Goal: Information Seeking & Learning: Learn about a topic

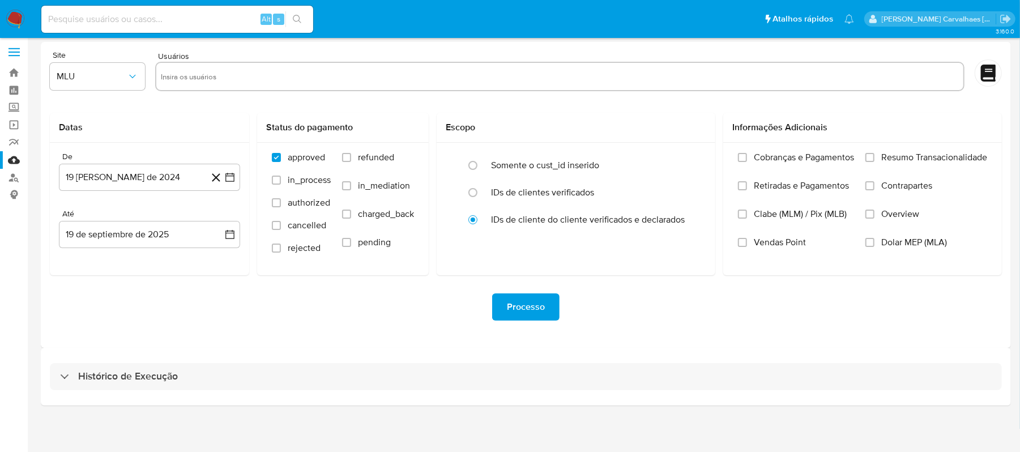
scroll to position [5, 0]
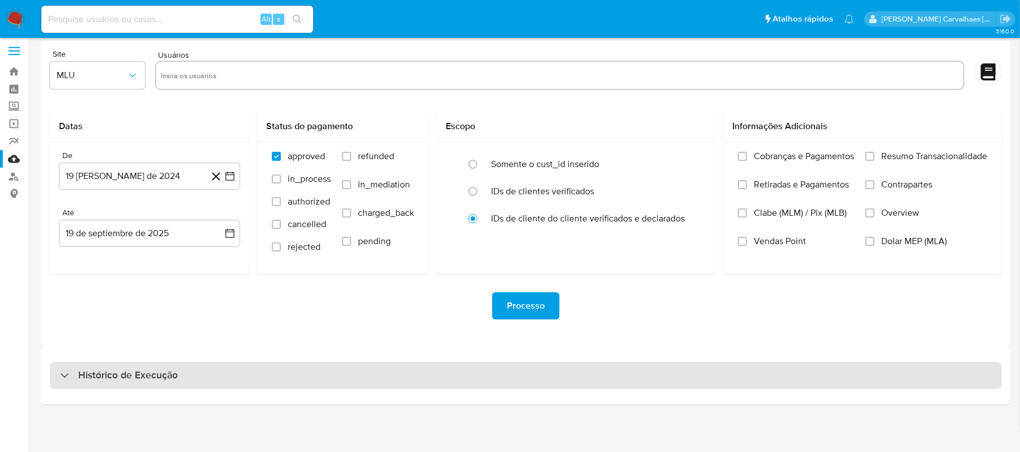
click at [146, 377] on h3 "Histórico de Execução" at bounding box center [128, 376] width 100 height 14
select select "10"
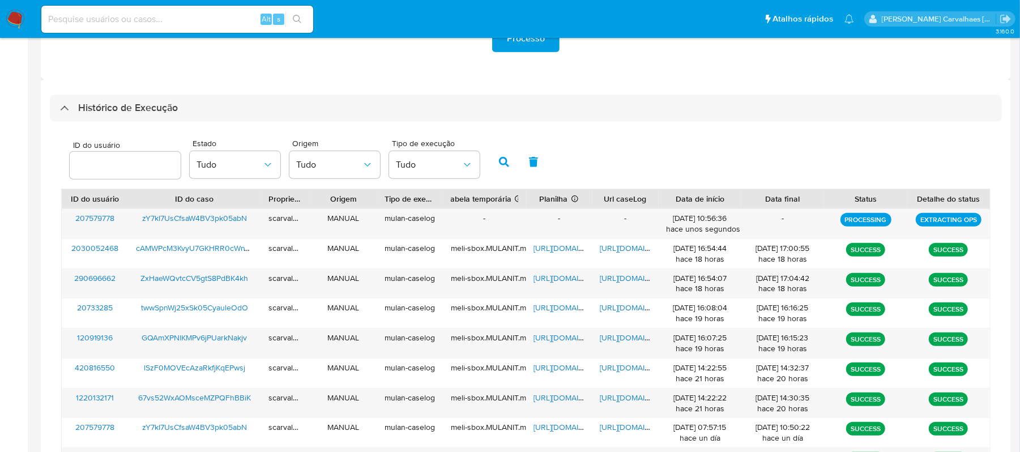
scroll to position [306, 0]
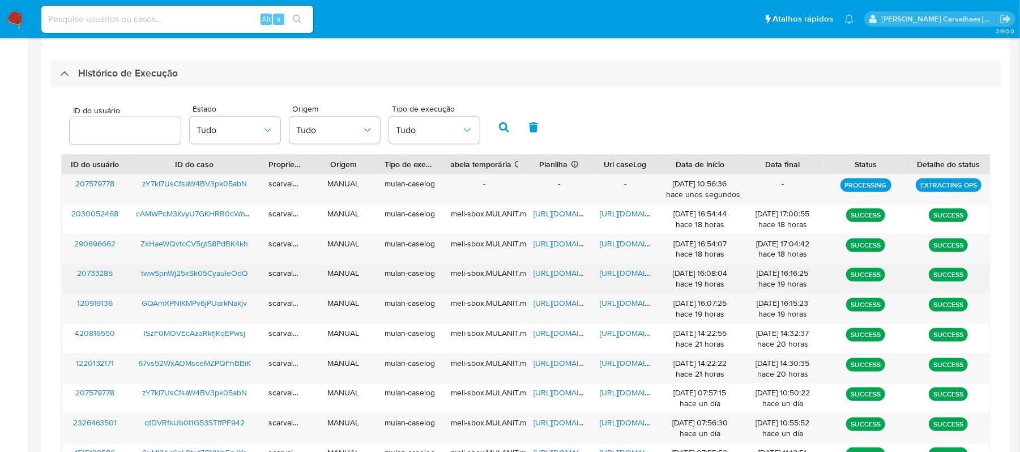
click at [623, 272] on span "https://docs.google.com/document/d/1pASR0zL8f1H-prZOA6rV5VFbA-_YXM73_aW8YrfhNlc…" at bounding box center [639, 272] width 78 height 11
click at [614, 272] on span "[URL][DOMAIN_NAME]" at bounding box center [639, 272] width 78 height 11
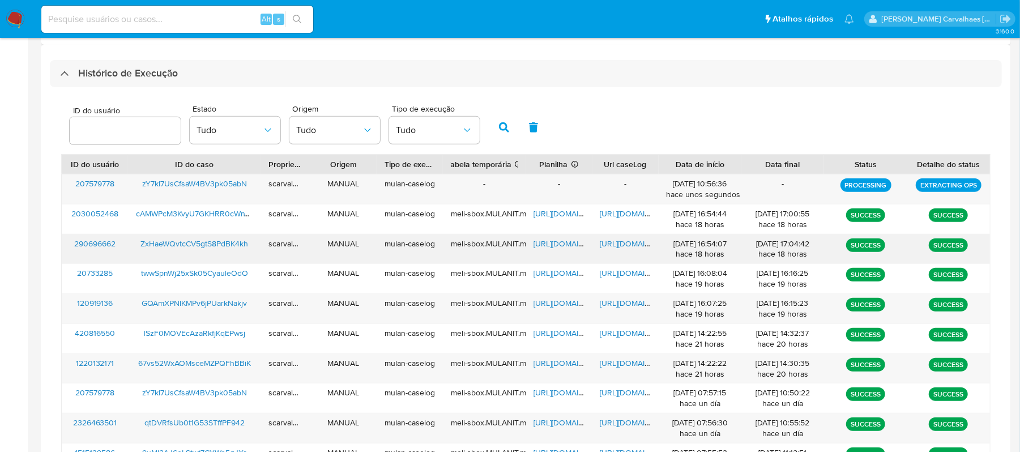
click at [621, 241] on span "[URL][DOMAIN_NAME]" at bounding box center [639, 243] width 78 height 11
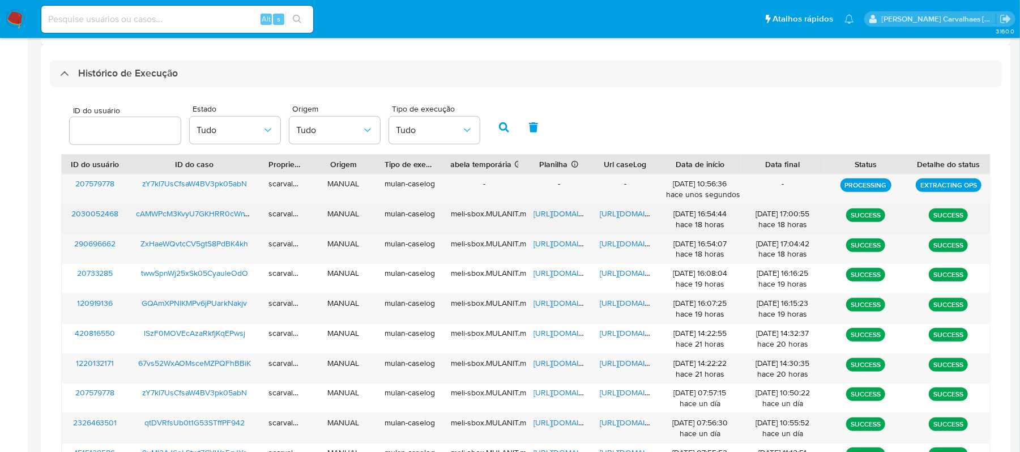
click at [630, 216] on span "[URL][DOMAIN_NAME]" at bounding box center [639, 213] width 78 height 11
click at [541, 217] on span "[URL][DOMAIN_NAME]" at bounding box center [573, 213] width 78 height 11
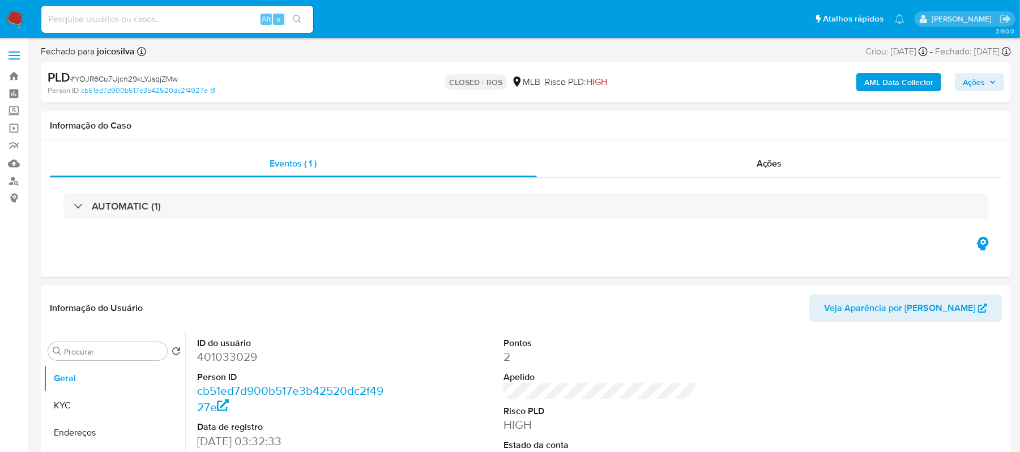
drag, startPoint x: 118, startPoint y: 23, endPoint x: 125, endPoint y: 23, distance: 6.8
select select "10"
paste input "cAMWPcM3KvyU7GKHRR0cWnTS"
type input "cAMWPcM3KvyU7GKHRR0cWnTS"
click at [293, 16] on icon "search-icon" at bounding box center [297, 19] width 9 height 9
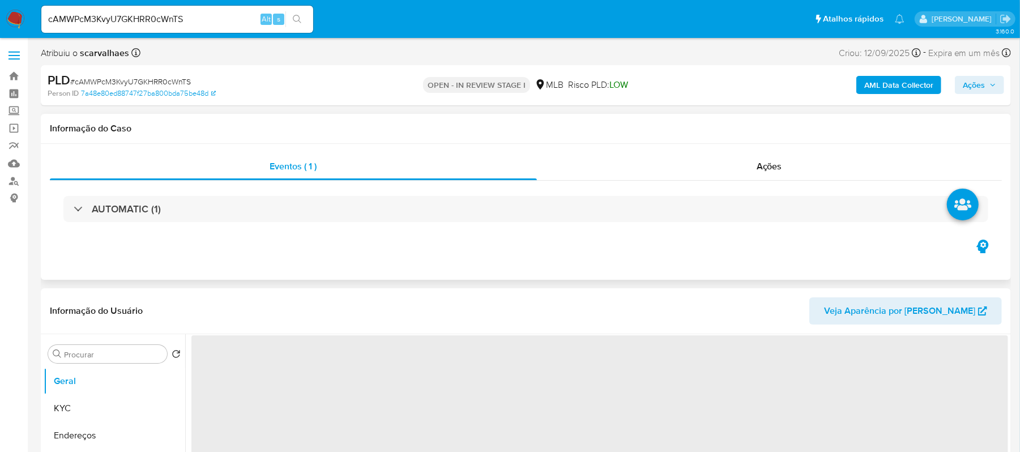
select select "10"
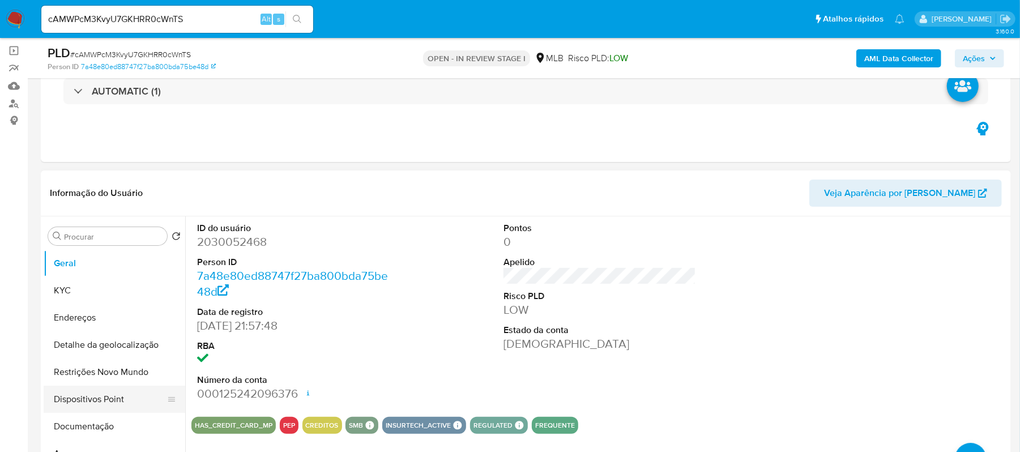
scroll to position [151, 0]
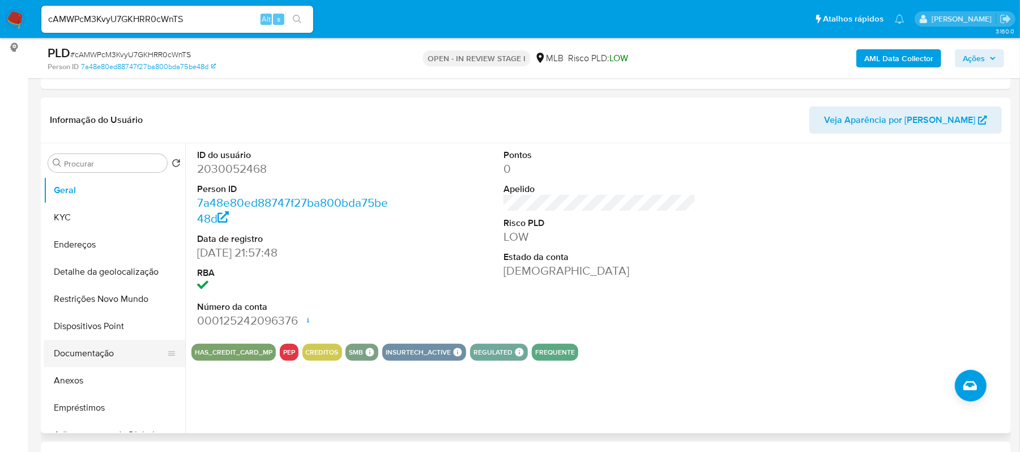
click at [136, 351] on button "Documentação" at bounding box center [110, 353] width 133 height 27
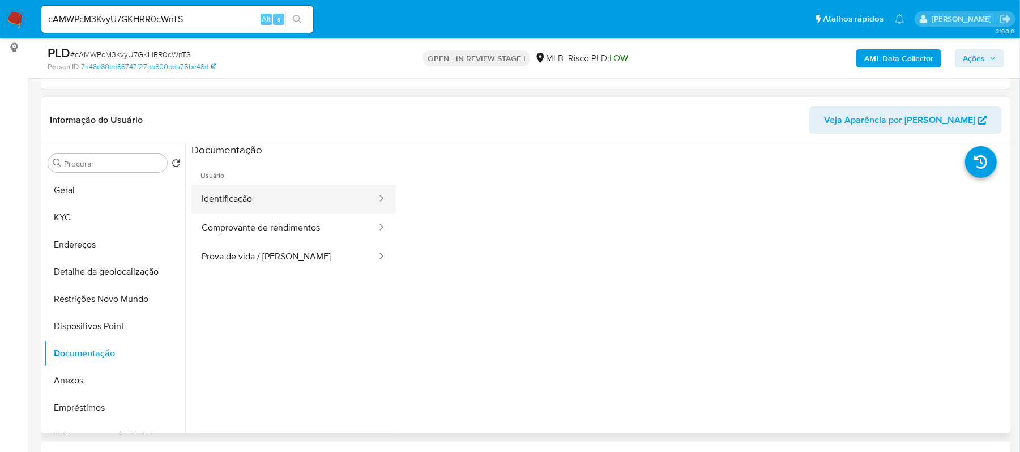
click at [281, 211] on button "Identificação" at bounding box center [284, 199] width 186 height 29
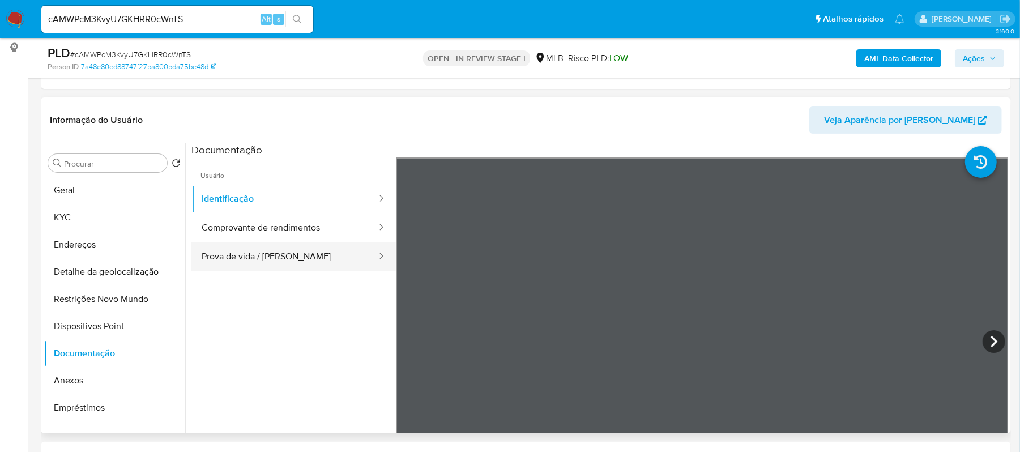
click at [286, 261] on button "Prova de vida / Selfie" at bounding box center [284, 256] width 186 height 29
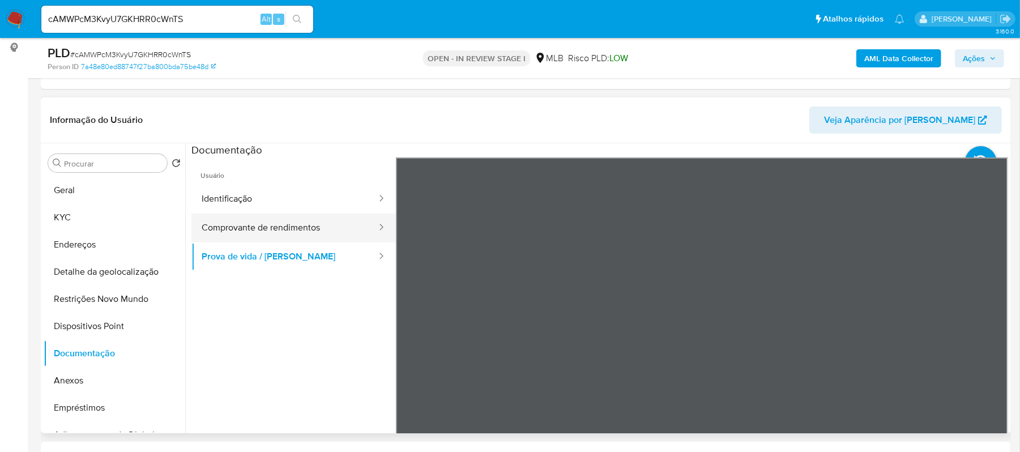
click at [271, 225] on button "Comprovante de rendimentos" at bounding box center [284, 227] width 186 height 29
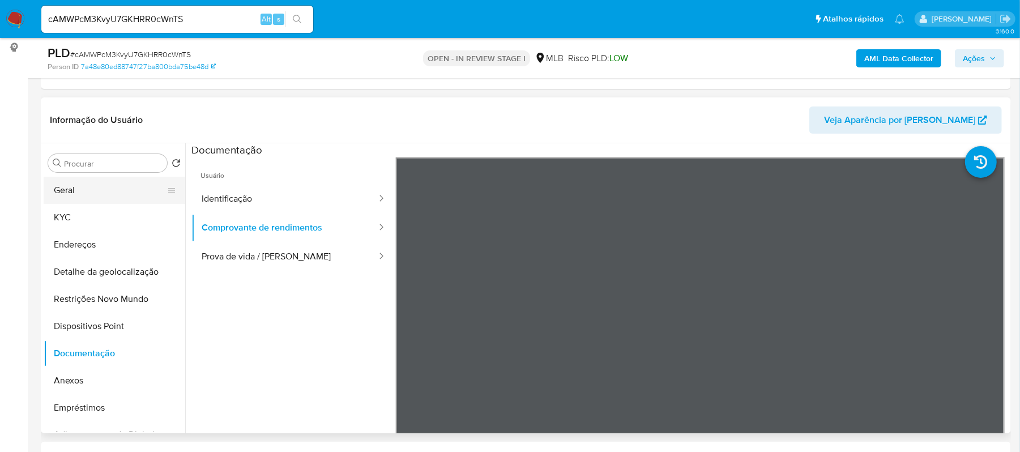
click at [78, 199] on button "Geral" at bounding box center [110, 190] width 133 height 27
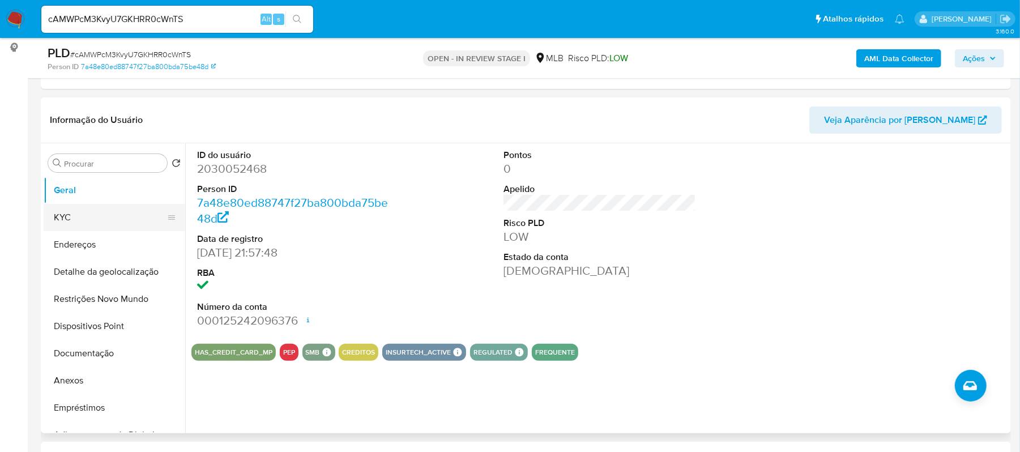
click at [92, 216] on button "KYC" at bounding box center [110, 217] width 133 height 27
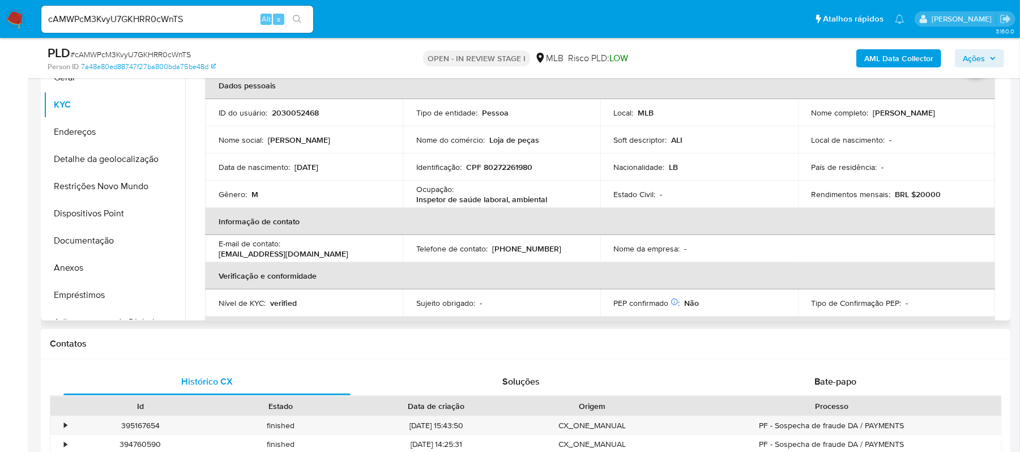
scroll to position [20, 0]
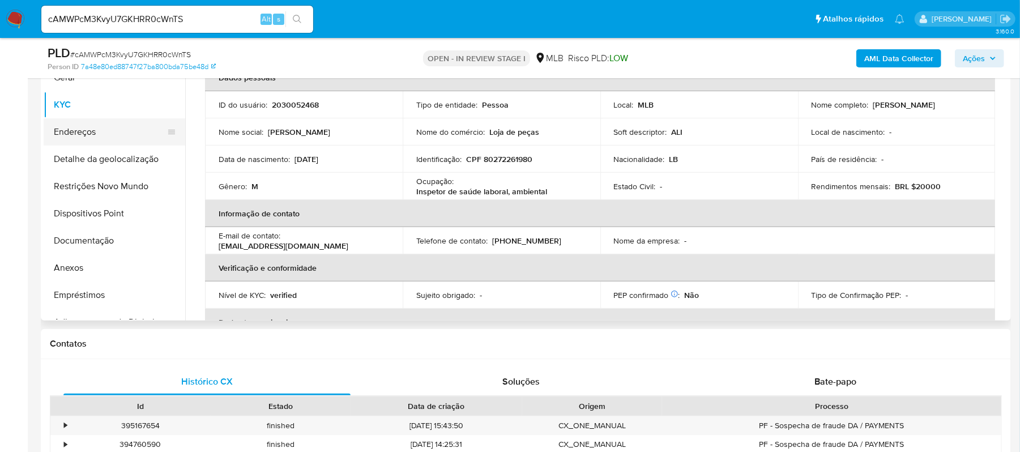
click at [118, 138] on button "Endereços" at bounding box center [110, 131] width 133 height 27
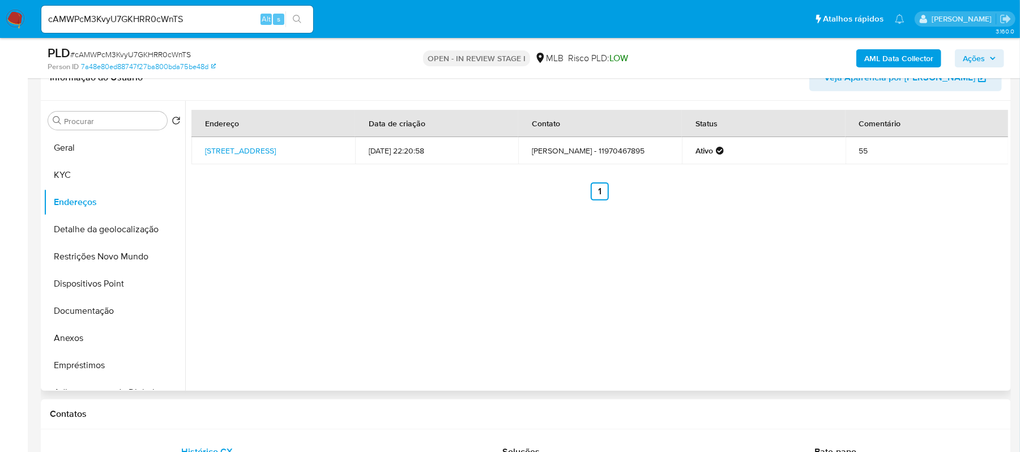
scroll to position [112, 0]
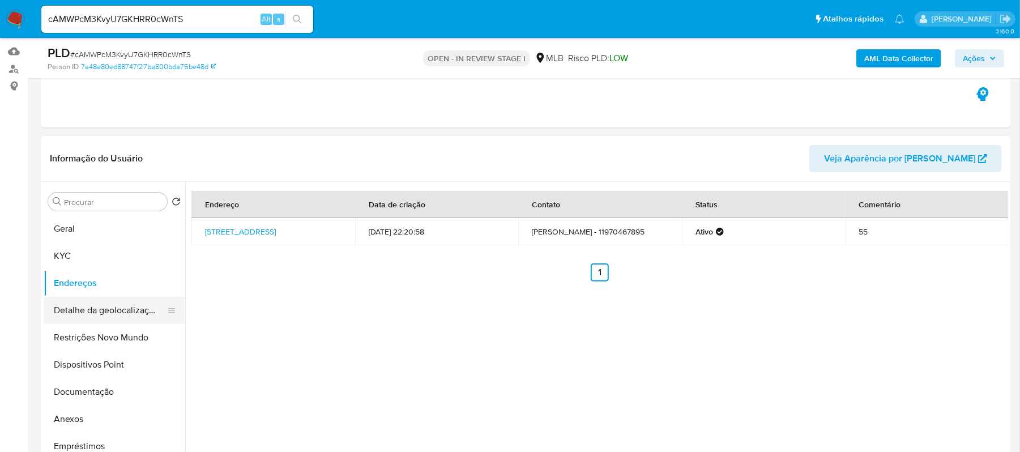
click at [112, 315] on button "Detalhe da geolocalização" at bounding box center [110, 310] width 133 height 27
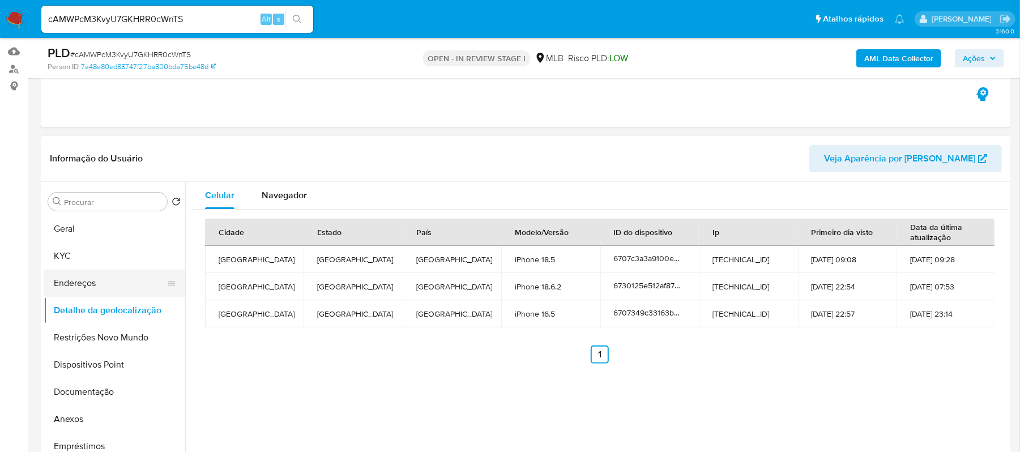
click at [62, 288] on button "Endereços" at bounding box center [110, 283] width 133 height 27
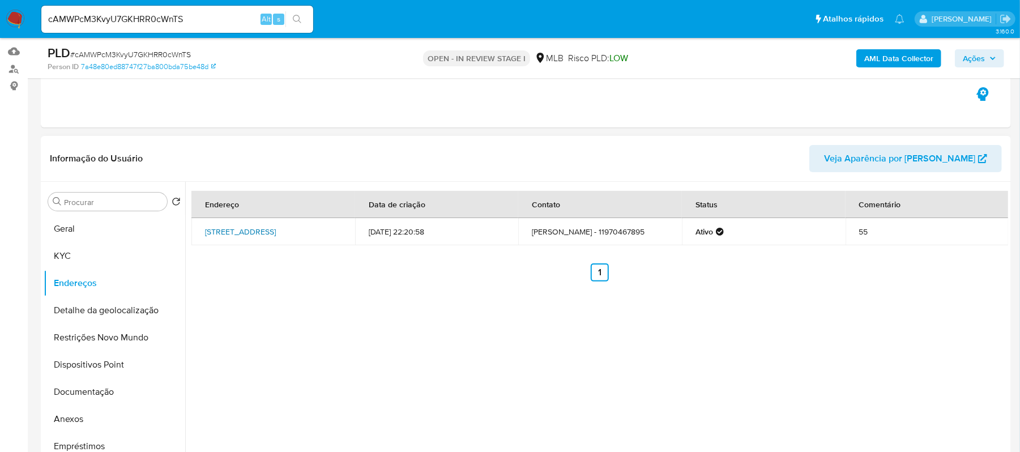
click at [253, 230] on link "Avenida Lacerda Franco 11, São Paulo, São Paulo, 01536000, Brasil 11" at bounding box center [240, 231] width 71 height 11
click at [118, 306] on button "Detalhe da geolocalização" at bounding box center [110, 310] width 133 height 27
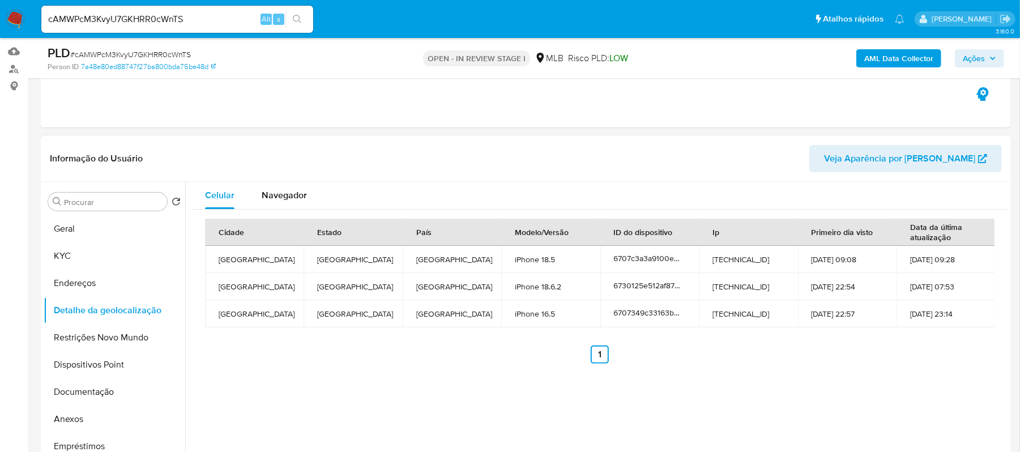
click at [875, 364] on div "Cidade Estado País Modelo/Versão ID do dispositivo Ip Primeiro dia visto Data d…" at bounding box center [599, 291] width 817 height 163
click at [151, 345] on button "Restrições Novo Mundo" at bounding box center [110, 337] width 133 height 27
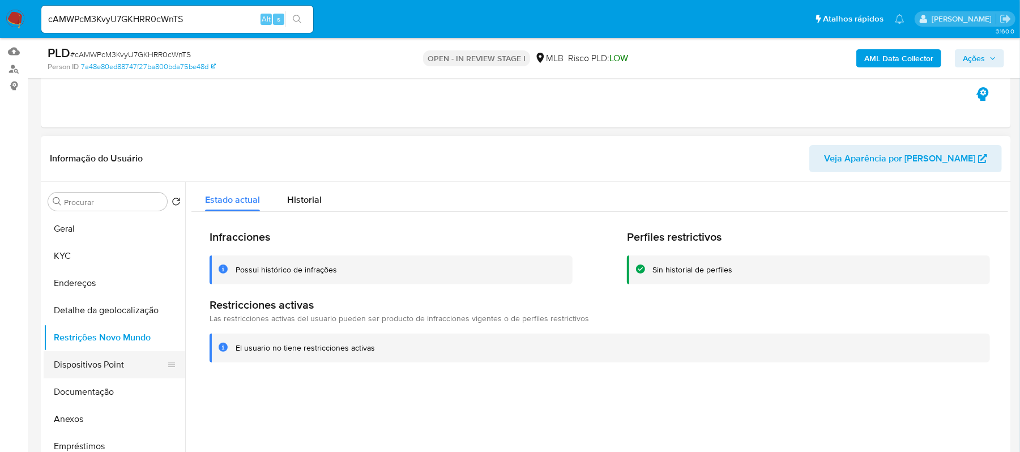
click at [112, 365] on button "Dispositivos Point" at bounding box center [110, 364] width 133 height 27
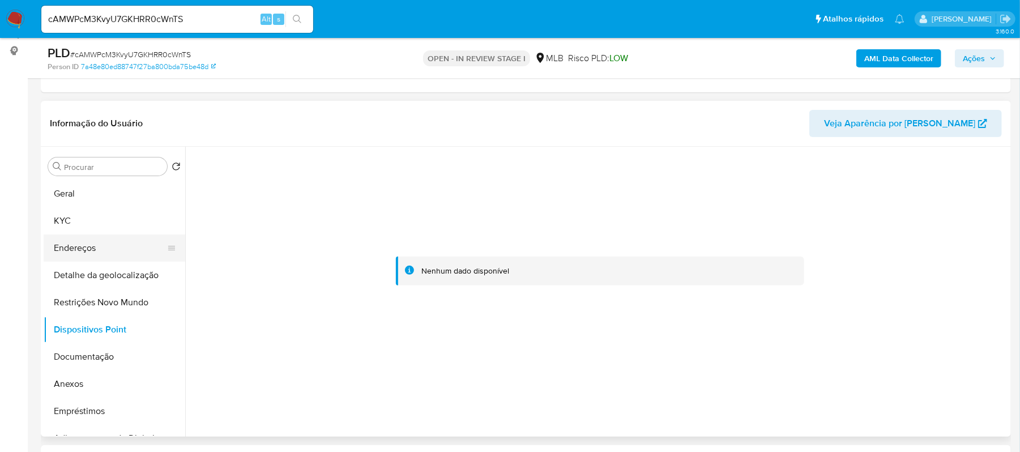
scroll to position [151, 0]
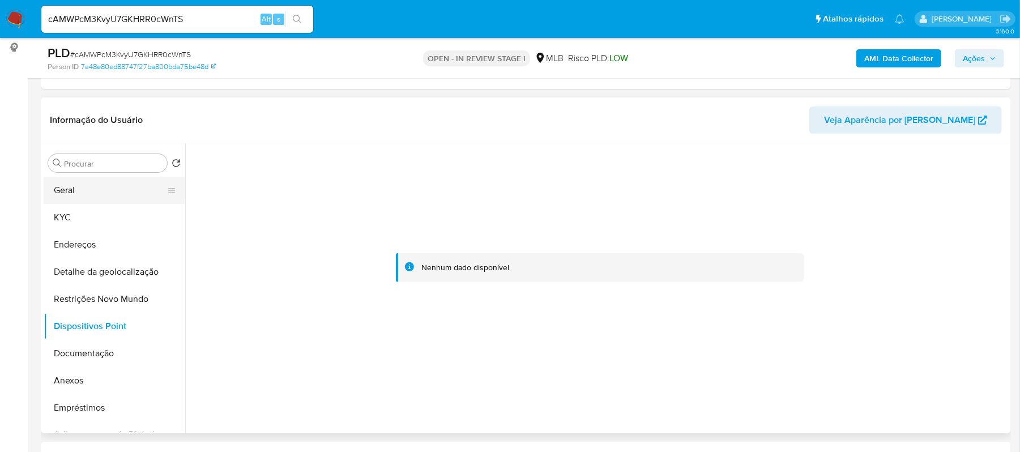
click at [97, 188] on button "Geral" at bounding box center [110, 190] width 133 height 27
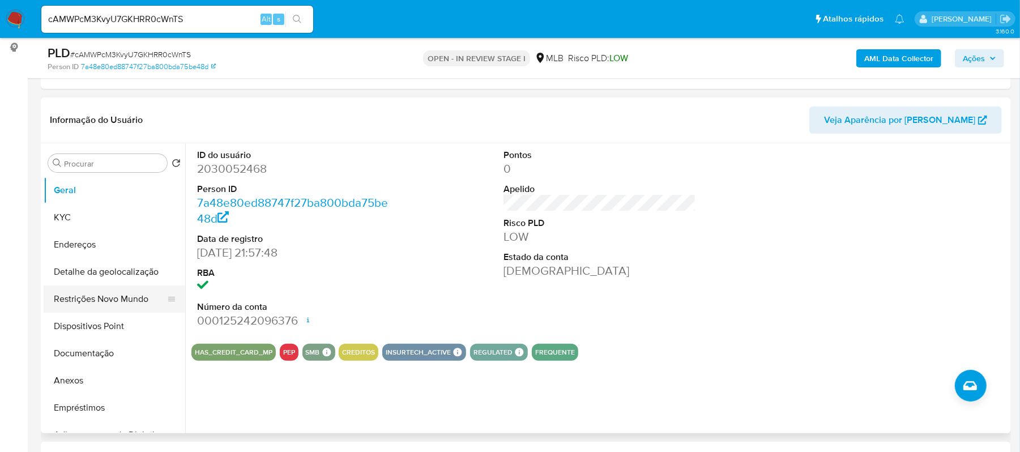
click at [123, 300] on button "Restrições Novo Mundo" at bounding box center [110, 298] width 133 height 27
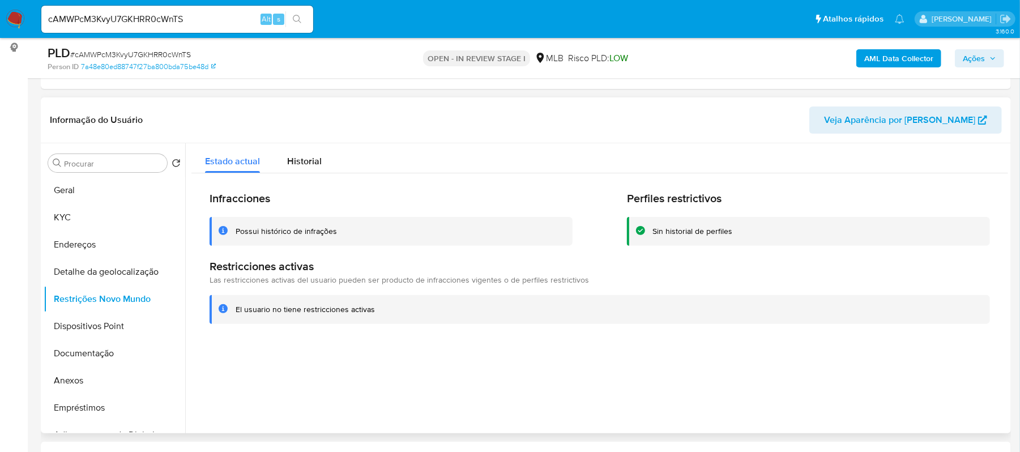
drag, startPoint x: 236, startPoint y: 309, endPoint x: 373, endPoint y: 311, distance: 136.5
click at [373, 311] on div "El usuario no tiene restricciones activas" at bounding box center [608, 309] width 745 height 11
click at [98, 188] on button "Geral" at bounding box center [110, 190] width 133 height 27
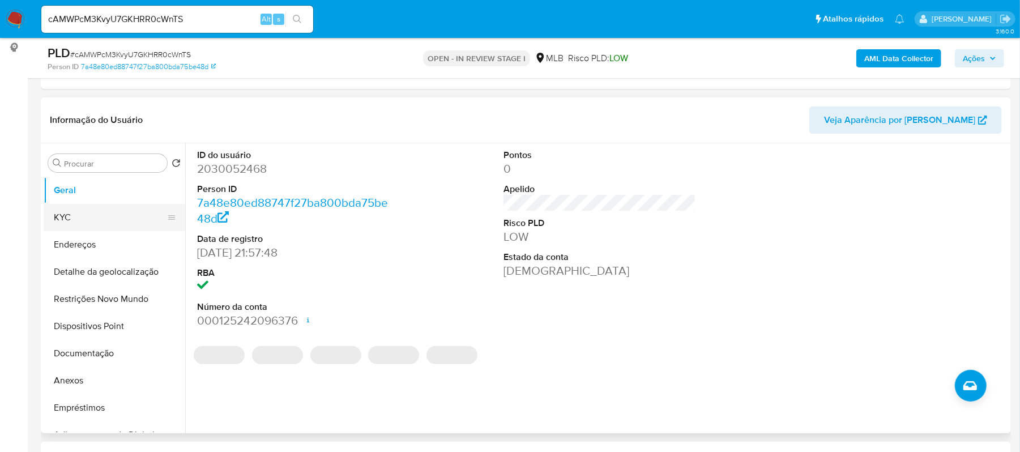
click at [80, 216] on button "KYC" at bounding box center [110, 217] width 133 height 27
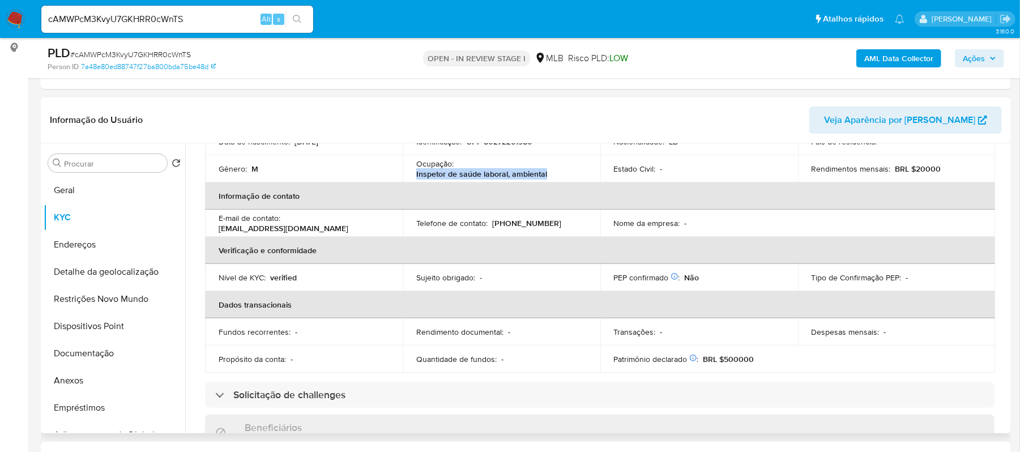
drag, startPoint x: 415, startPoint y: 173, endPoint x: 549, endPoint y: 172, distance: 134.2
click at [549, 172] on div "Ocupação : Inspetor de saúde laboral, ambiental" at bounding box center [501, 169] width 170 height 20
copy p "Inspetor de saúde laboral, ambiental"
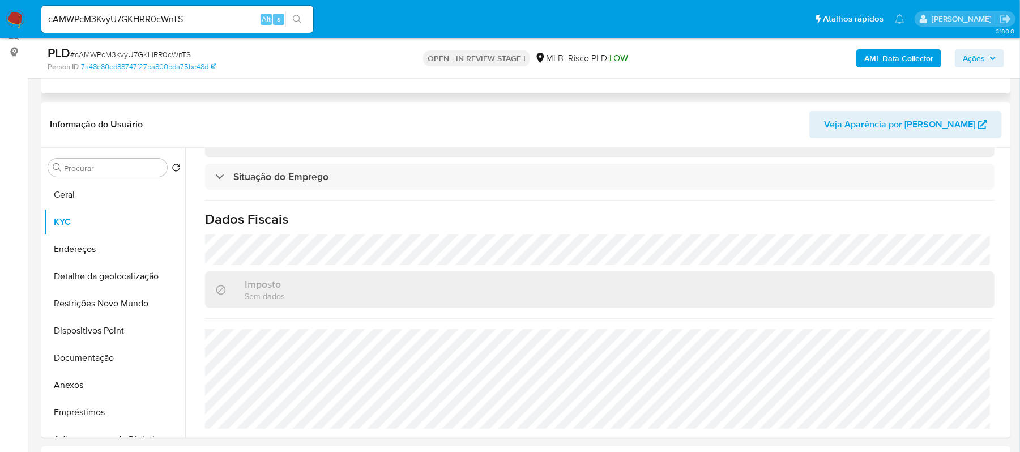
scroll to position [227, 0]
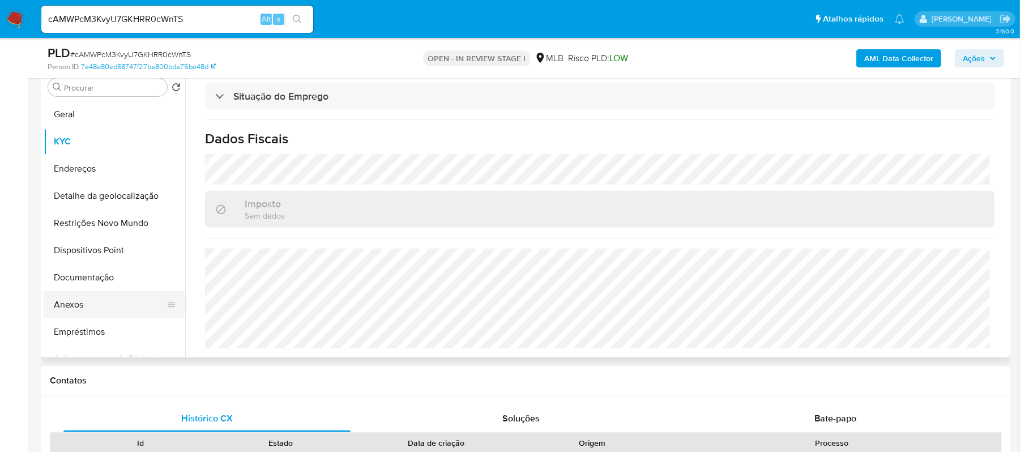
click at [103, 299] on button "Anexos" at bounding box center [110, 304] width 133 height 27
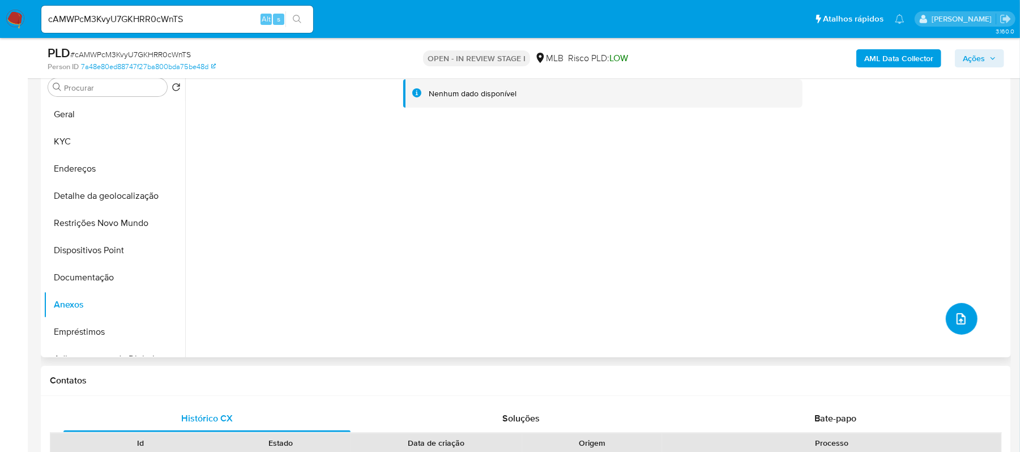
click at [952, 327] on button "upload-file" at bounding box center [962, 319] width 32 height 32
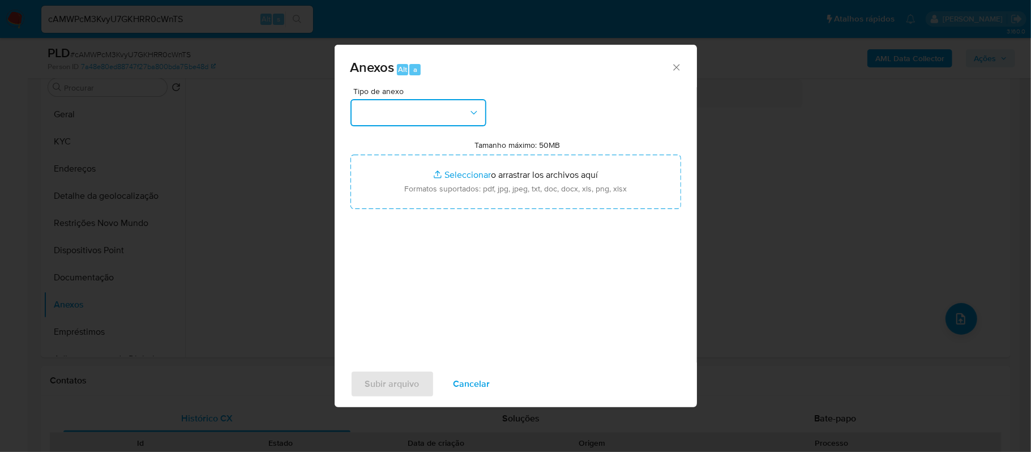
click at [480, 108] on button "button" at bounding box center [419, 112] width 136 height 27
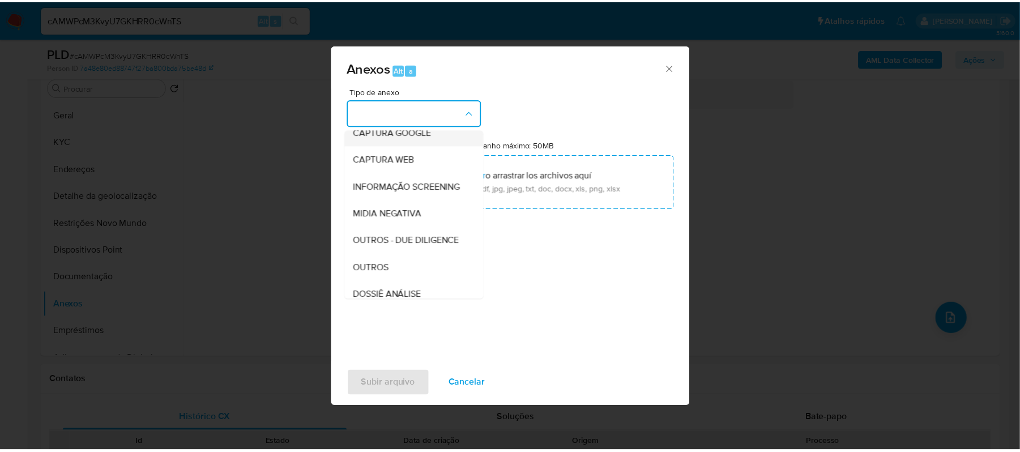
scroll to position [151, 0]
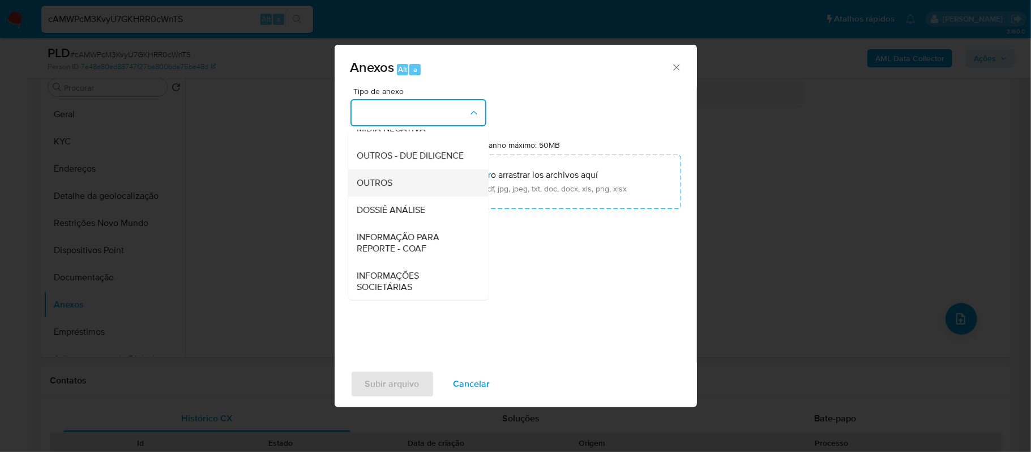
click at [422, 195] on div "OUTROS" at bounding box center [415, 182] width 116 height 27
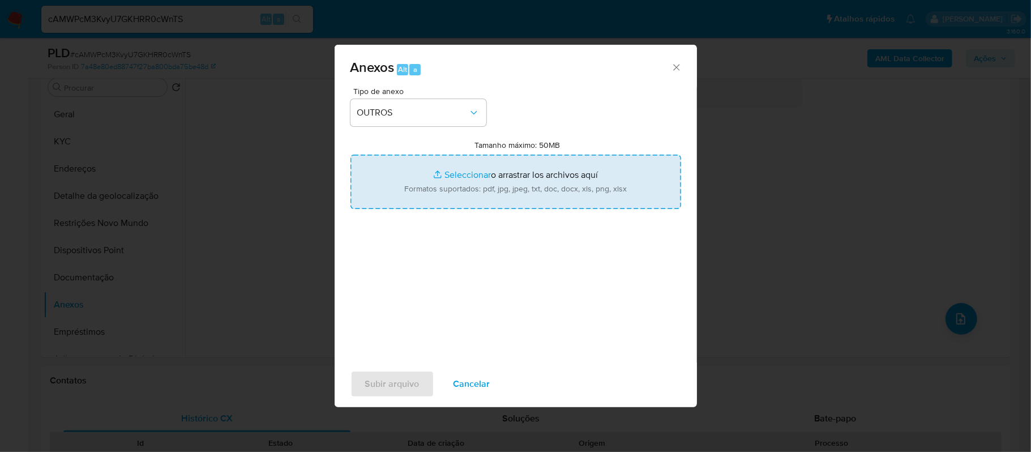
click at [456, 173] on input "Tamanho máximo: 50MB Seleccionar archivos" at bounding box center [516, 182] width 331 height 54
click at [471, 174] on input "Tamanho máximo: 50MB Seleccionar archivos" at bounding box center [516, 182] width 331 height 54
type input "C:\fakepath\SAR - xxxx - CPF 80272261980 - ALI AMIN HAIDAR.pdf"
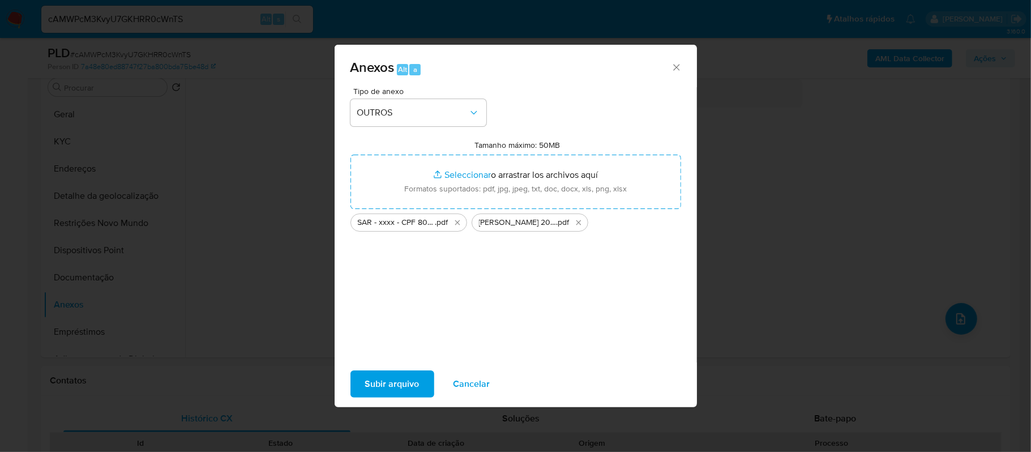
click at [396, 379] on span "Subir arquivo" at bounding box center [392, 383] width 54 height 25
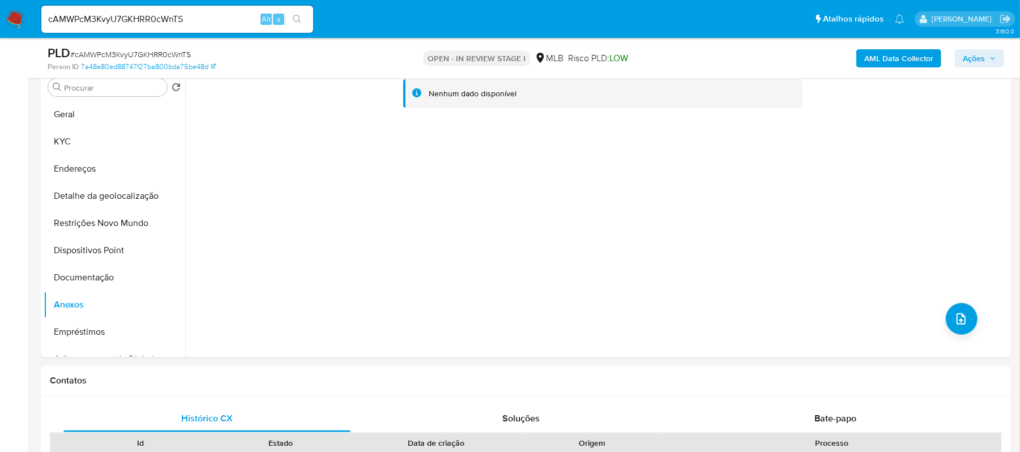
click at [970, 59] on span "Ações" at bounding box center [974, 58] width 22 height 18
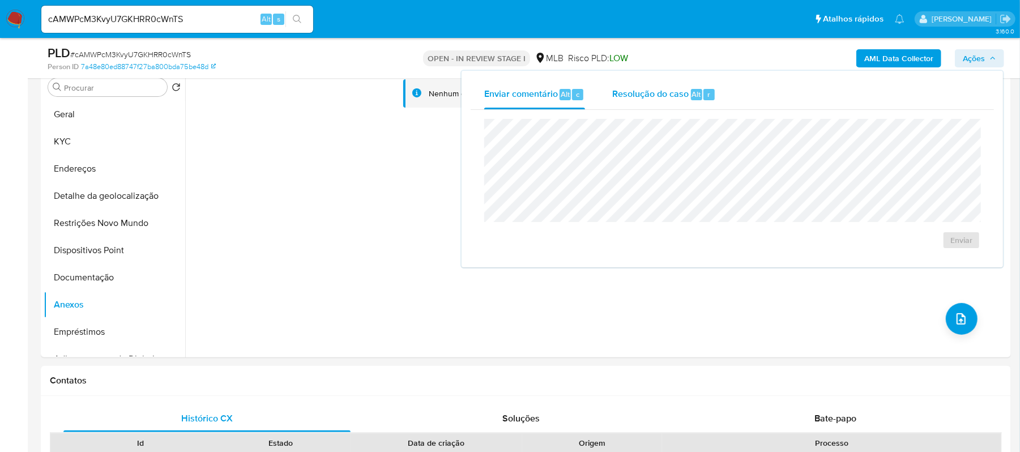
click at [664, 89] on span "Resolução do caso" at bounding box center [650, 93] width 76 height 13
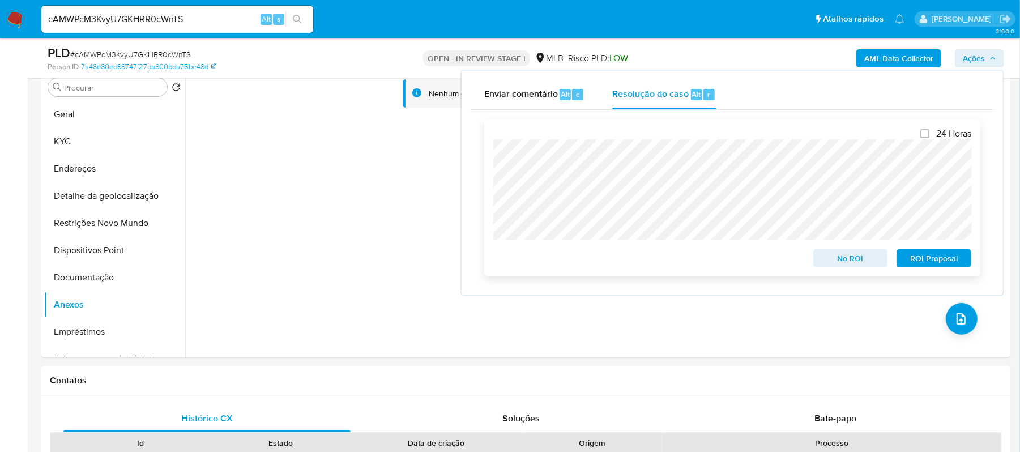
click at [923, 261] on span "ROI Proposal" at bounding box center [933, 258] width 59 height 16
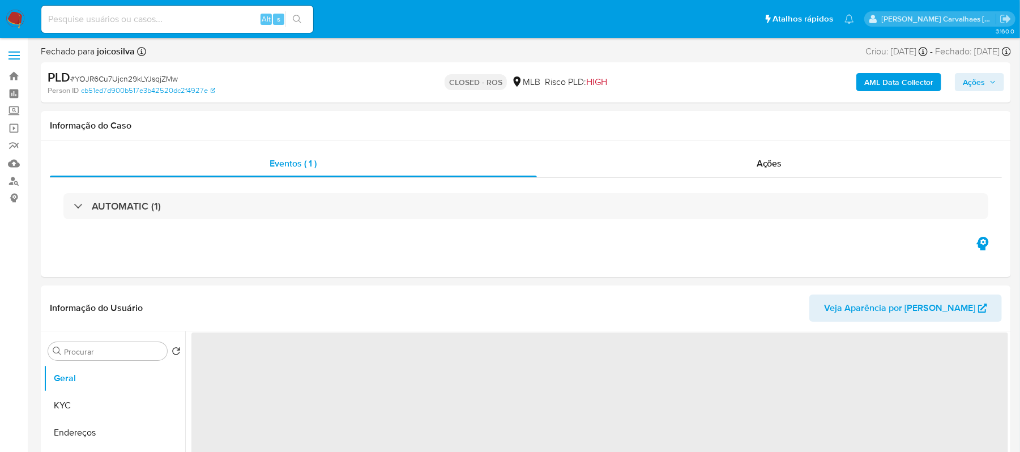
select select "10"
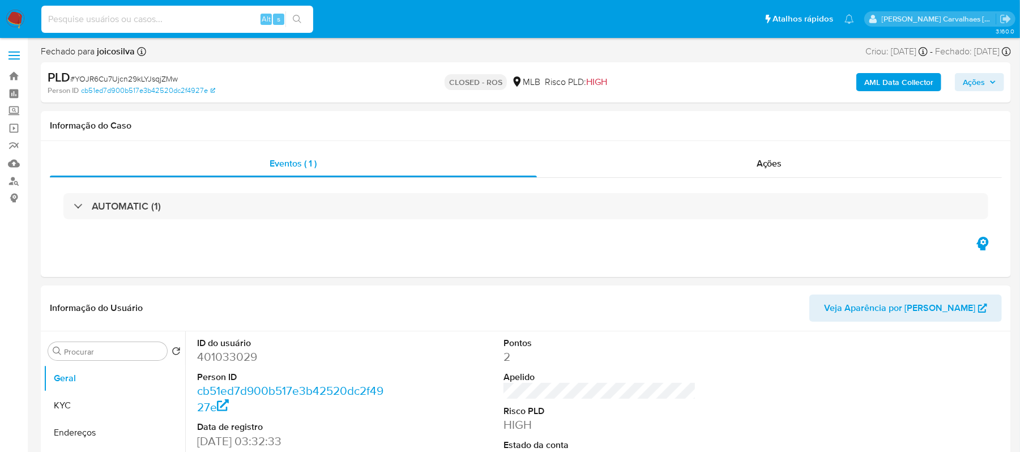
paste input "6wwij6ul1RotOeKNzmv4xNuL"
type input "6wwij6ul1RotOeKNzmv4xNuL"
click at [297, 20] on icon "search-icon" at bounding box center [297, 19] width 9 height 9
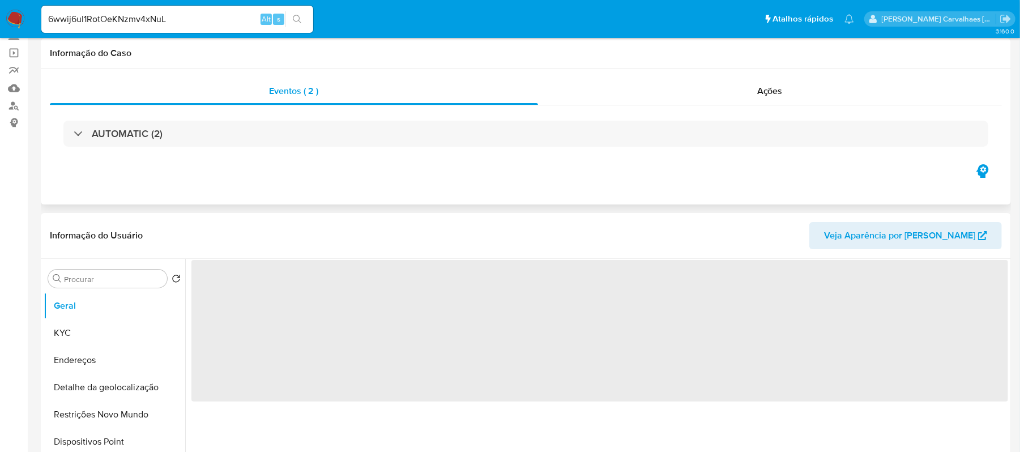
select select "10"
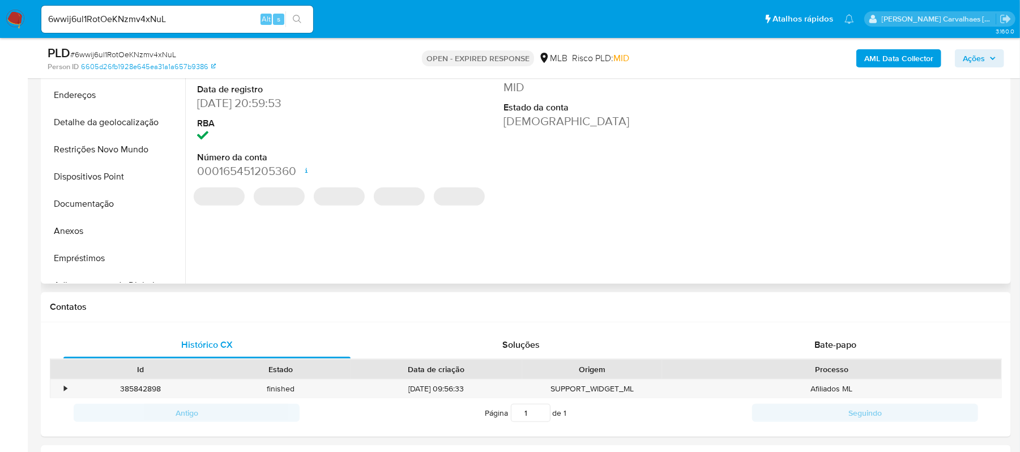
scroll to position [302, 0]
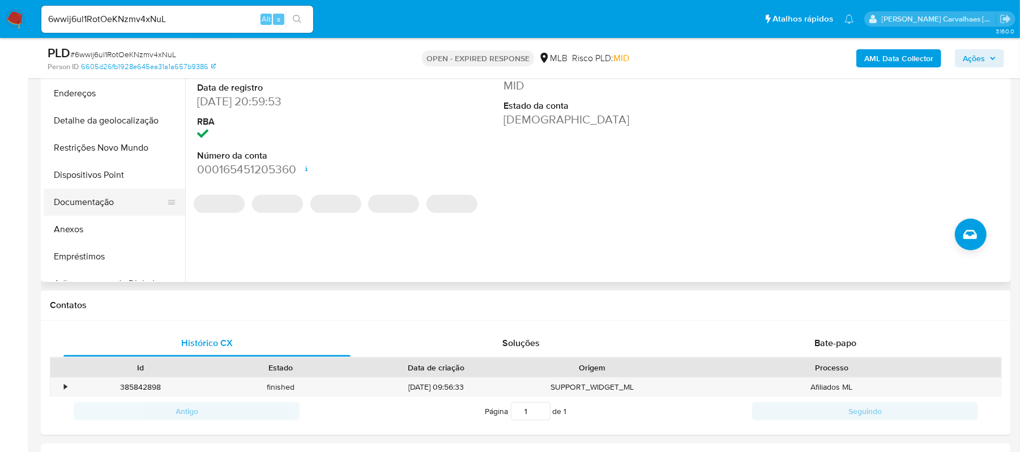
click at [85, 202] on button "Documentação" at bounding box center [110, 202] width 133 height 27
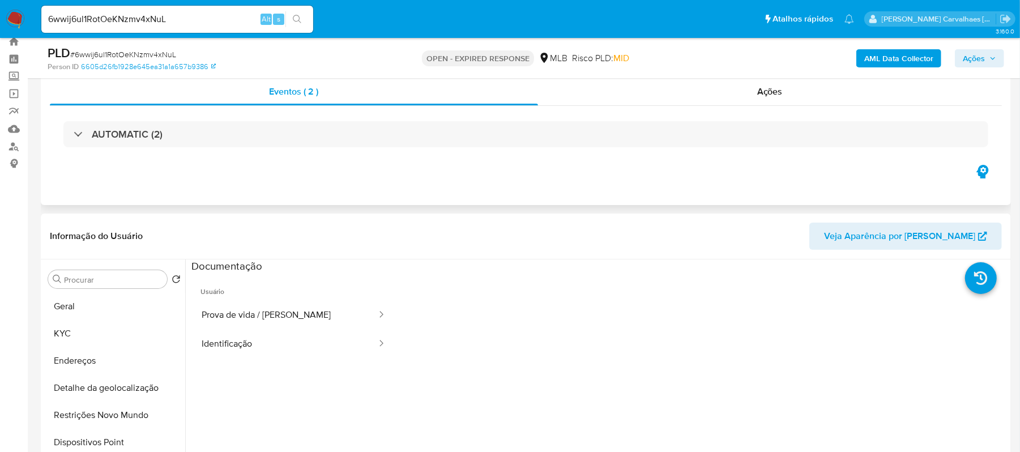
scroll to position [0, 0]
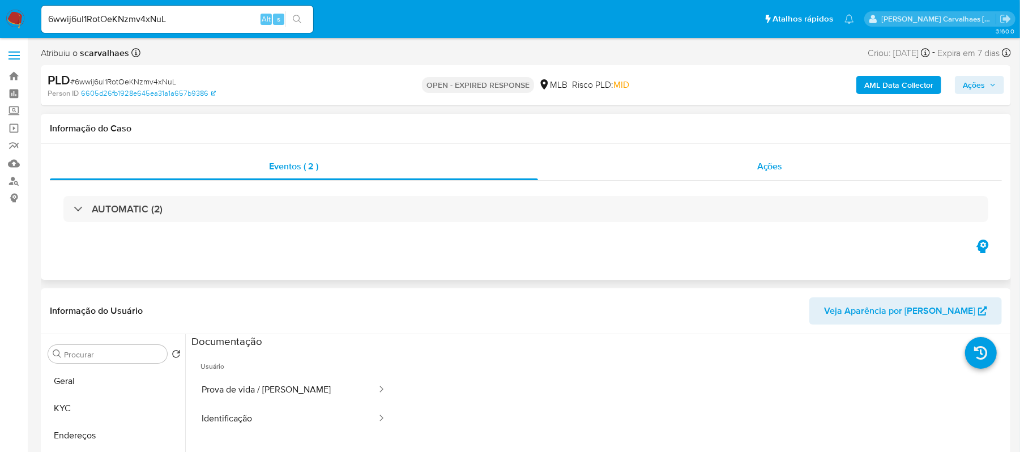
click at [762, 173] on div "Ações" at bounding box center [770, 166] width 464 height 27
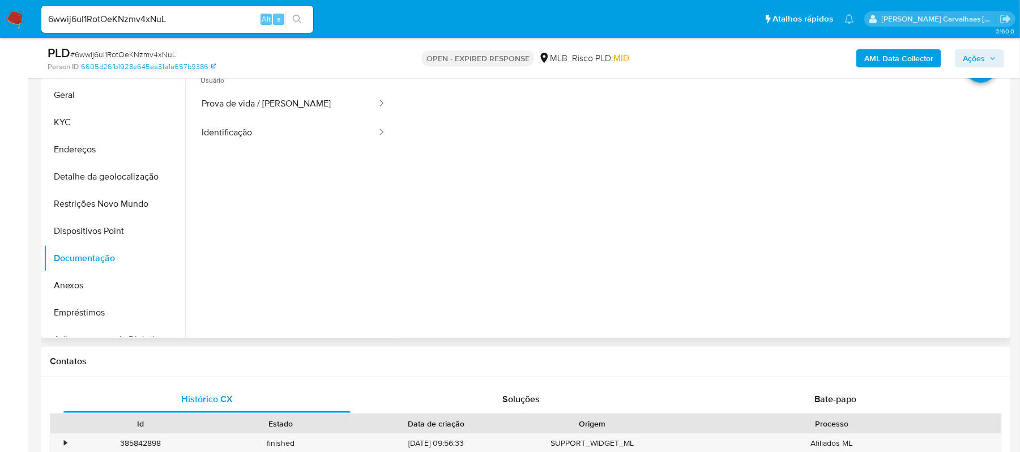
scroll to position [528, 0]
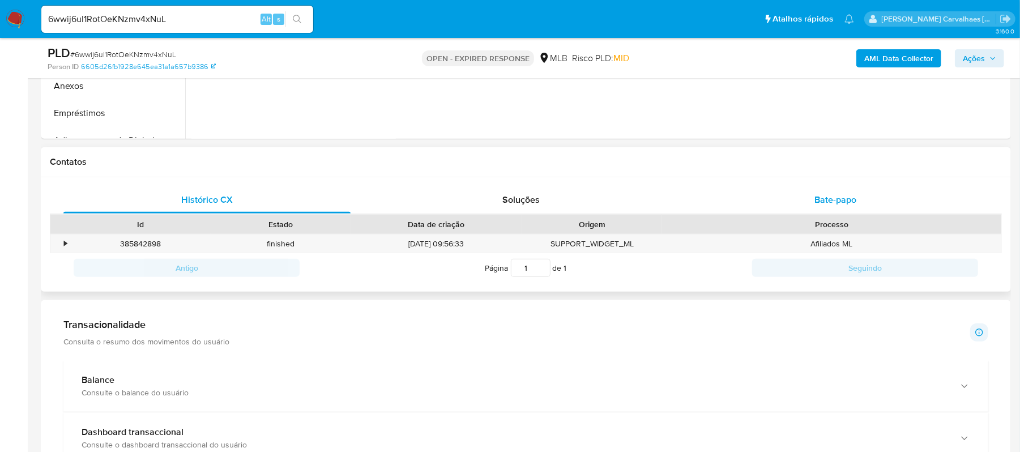
click at [816, 202] on span "Bate-papo" at bounding box center [835, 199] width 42 height 13
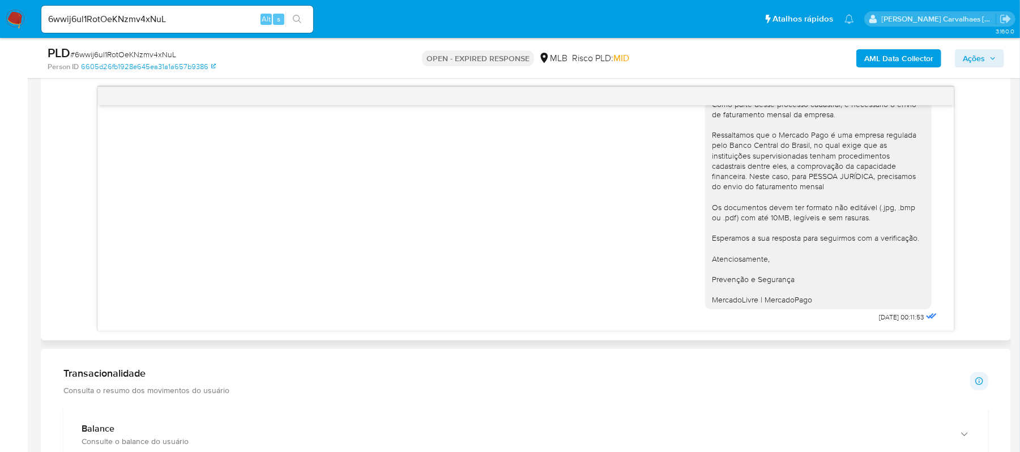
scroll to position [680, 0]
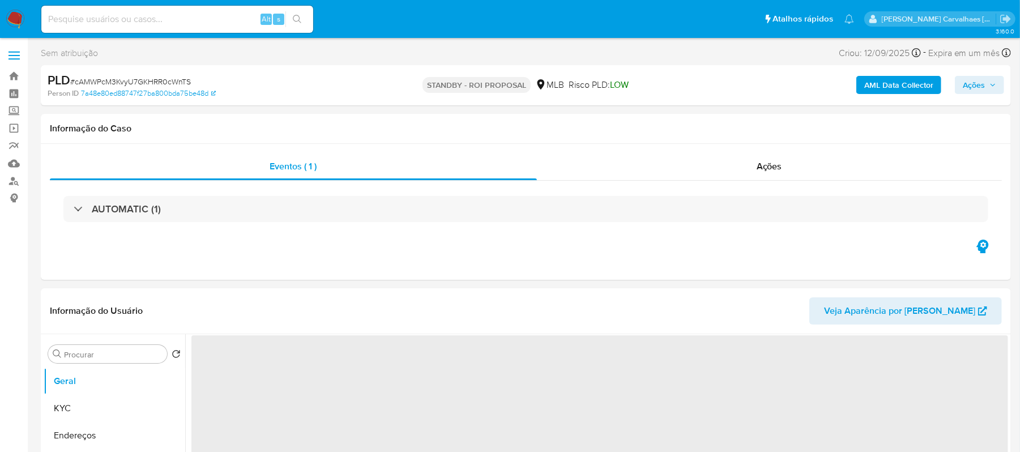
select select "10"
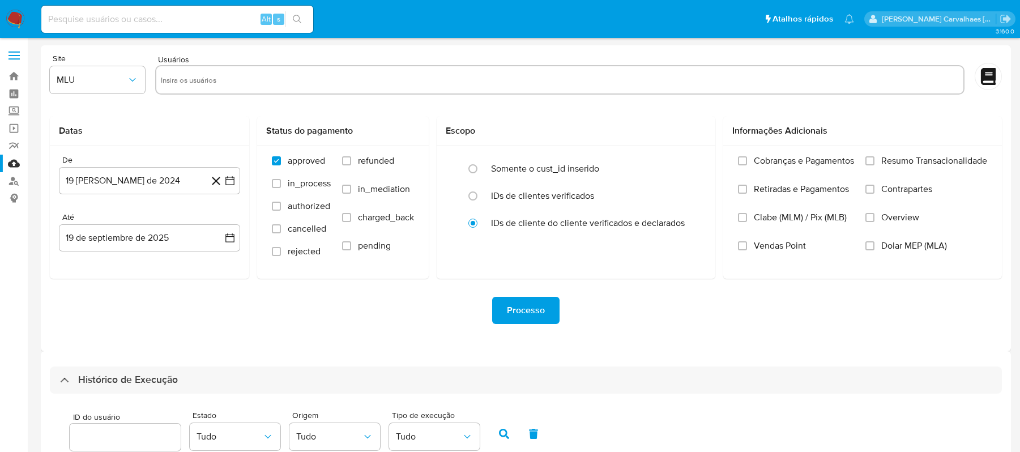
select select "10"
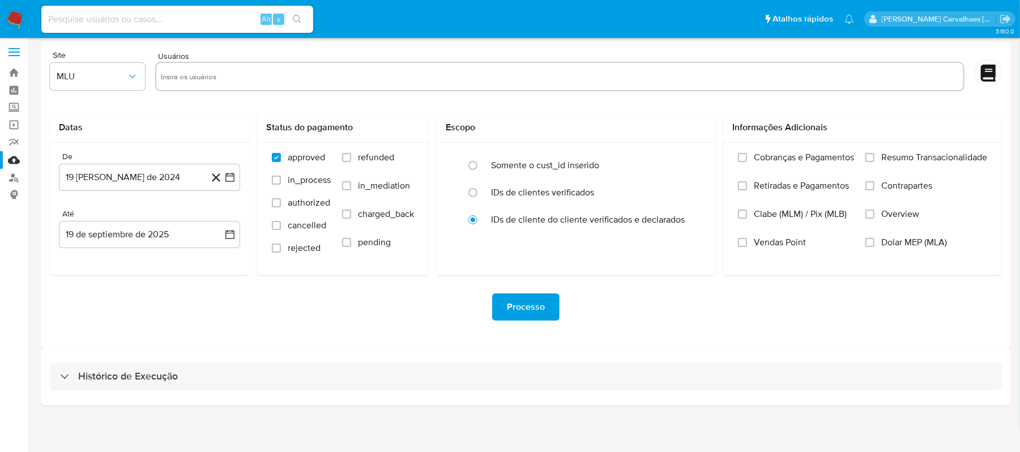
scroll to position [5, 0]
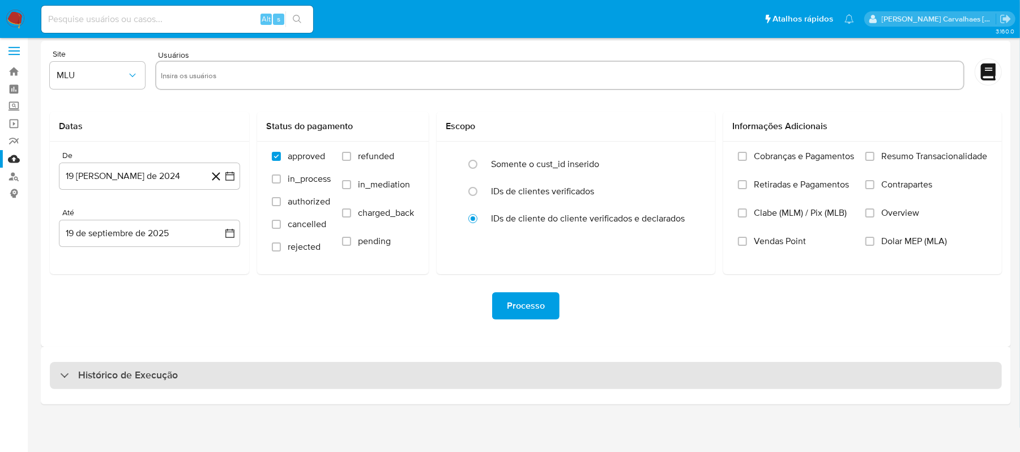
click at [84, 378] on h3 "Histórico de Execução" at bounding box center [128, 376] width 100 height 14
select select "10"
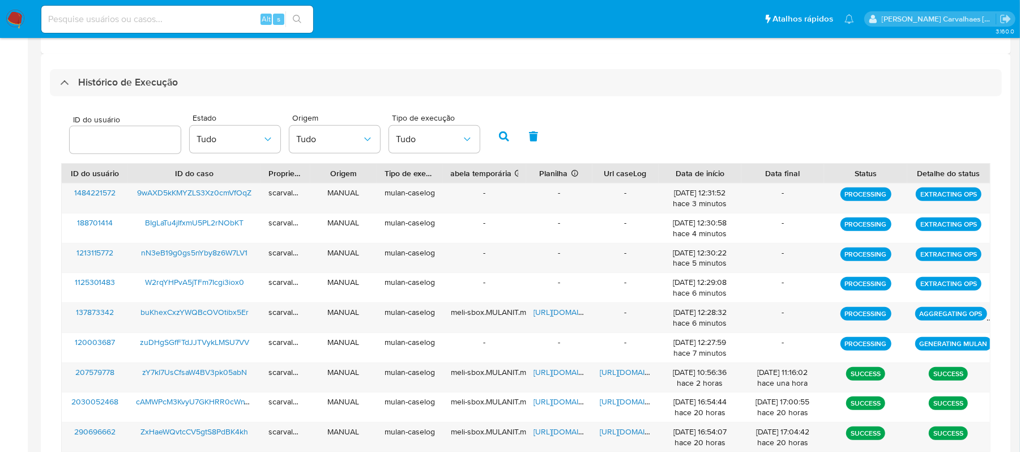
scroll to position [382, 0]
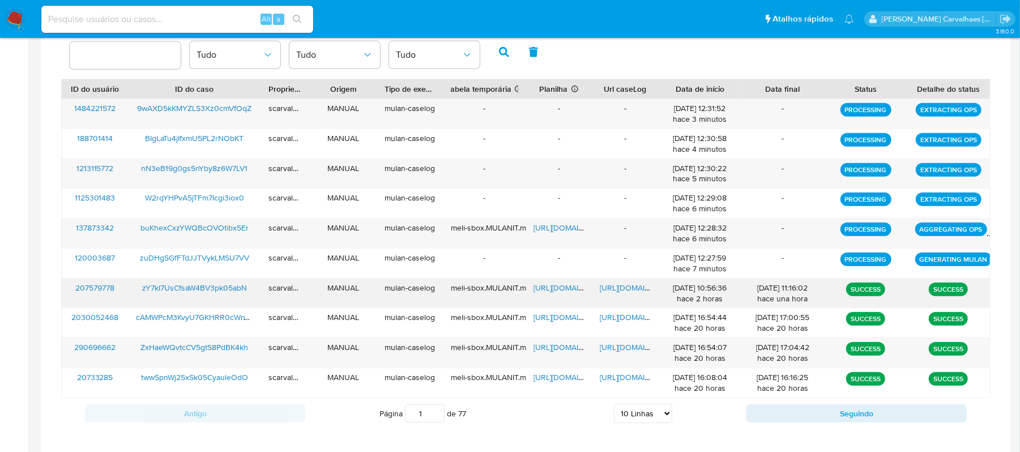
click at [622, 288] on span "[URL][DOMAIN_NAME]" at bounding box center [639, 287] width 78 height 11
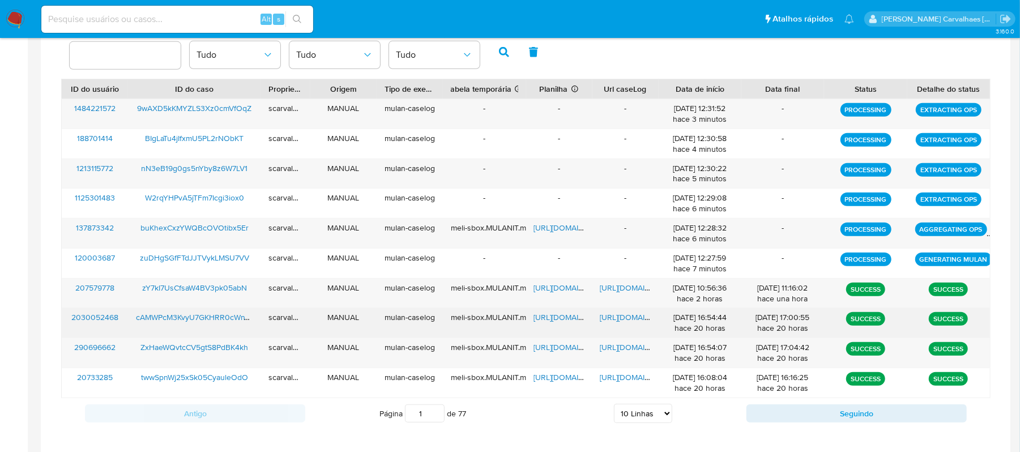
click at [606, 318] on span "[URL][DOMAIN_NAME]" at bounding box center [639, 316] width 78 height 11
click at [617, 315] on span "https://docs.google.com/document/d/1mdtEh_-mMuTshYWM4Dw5fagYHguZQ7IUo7Sxwu831WQ…" at bounding box center [639, 316] width 78 height 11
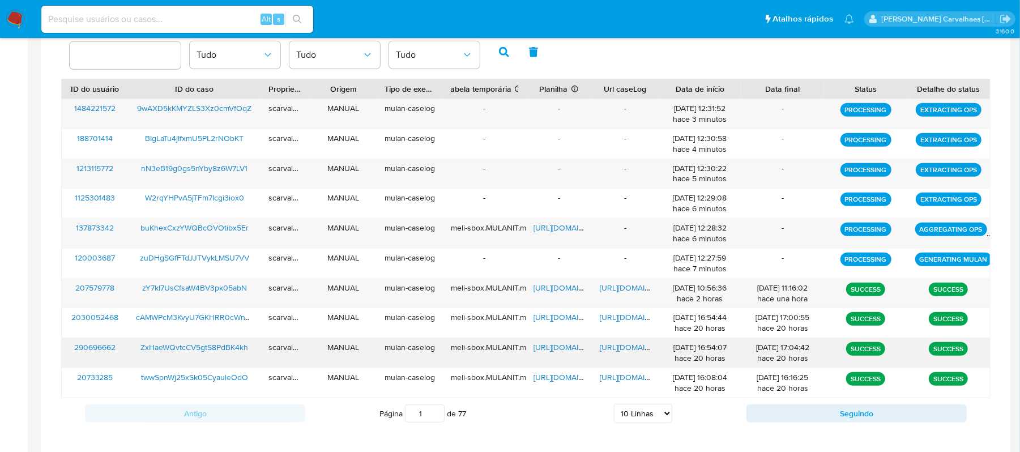
click at [625, 348] on span "https://docs.google.com/document/d/1fPCZUISU2hTlT_Oc8o1XimPsYkFGLy3kxVHaDU6Wd8w…" at bounding box center [639, 346] width 78 height 11
click at [438, 410] on input "2" at bounding box center [425, 413] width 40 height 18
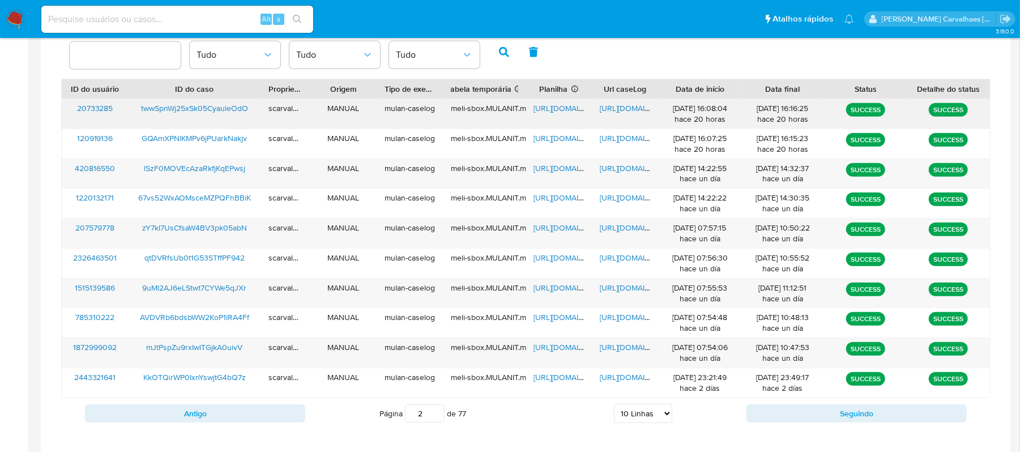
click at [621, 107] on span "https://docs.google.com/document/d/1pASR0zL8f1H-prZOA6rV5VFbA-_YXM73_aW8YrfhNlc…" at bounding box center [639, 107] width 78 height 11
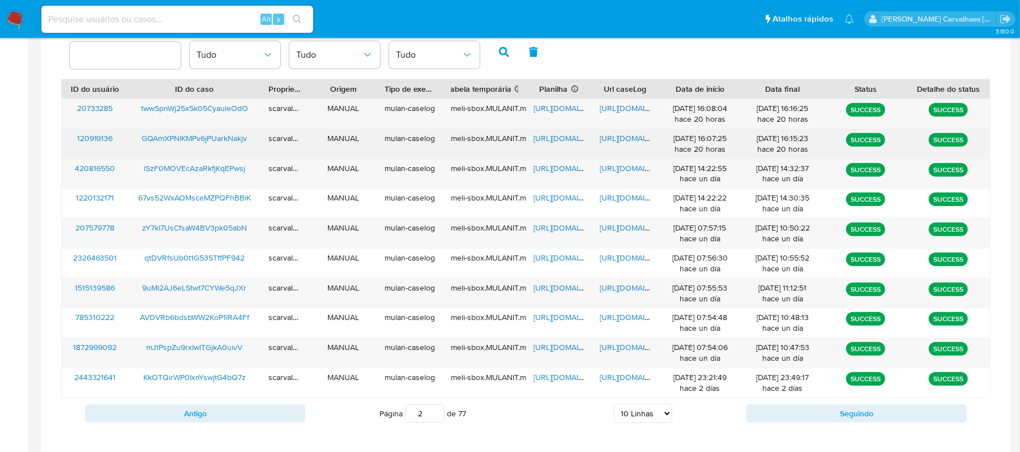
click at [633, 136] on span "https://docs.google.com/document/d/17RTPHEZx_SamGeNJLoW2W18gDffURQ5IrhTNVd1dI-I…" at bounding box center [639, 138] width 78 height 11
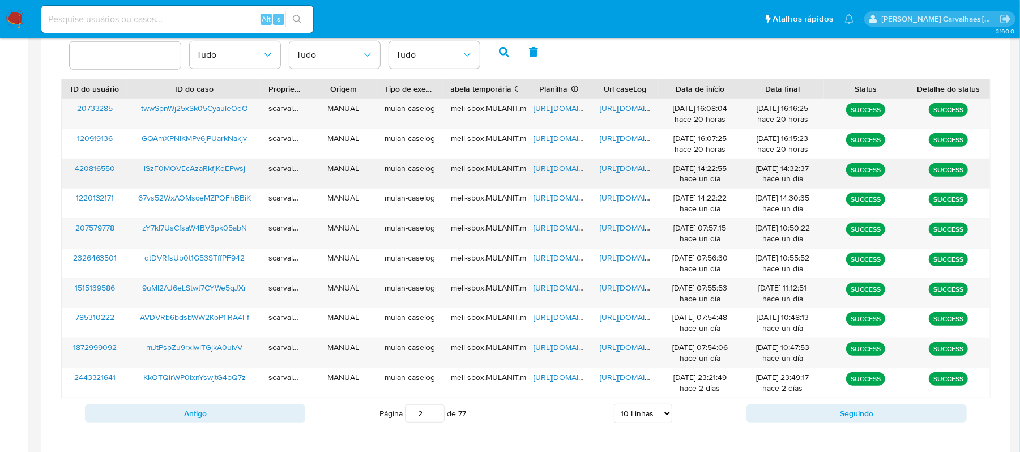
click at [628, 169] on span "https://docs.google.com/document/d/1tERJNR645bN4tWYNmBFB6DNZhKR80Pn5MVoADrx_06I…" at bounding box center [639, 168] width 78 height 11
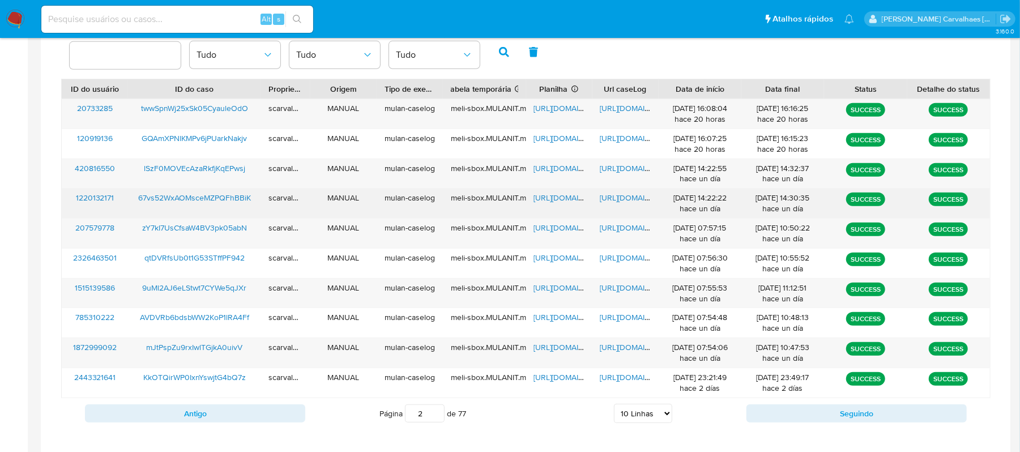
click at [619, 194] on span "https://docs.google.com/document/d/1-VtKlqaQbJEoln8myybvQdv9N7GzZJzKiZaElwsEfTQ…" at bounding box center [639, 197] width 78 height 11
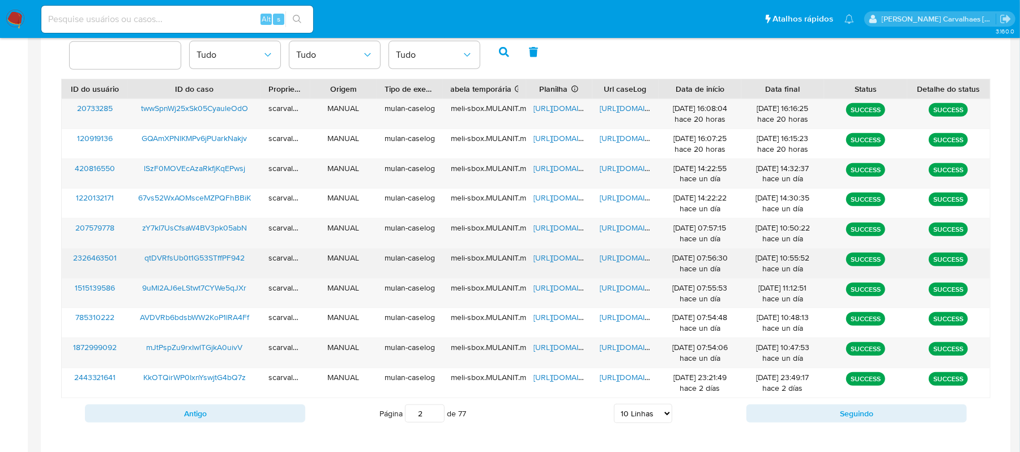
click at [621, 262] on span "https://docs.google.com/document/d/1-rKmcgbsHahc3axUuIA3hjIz2bZj0vpBHg14mdQuSo8…" at bounding box center [639, 257] width 78 height 11
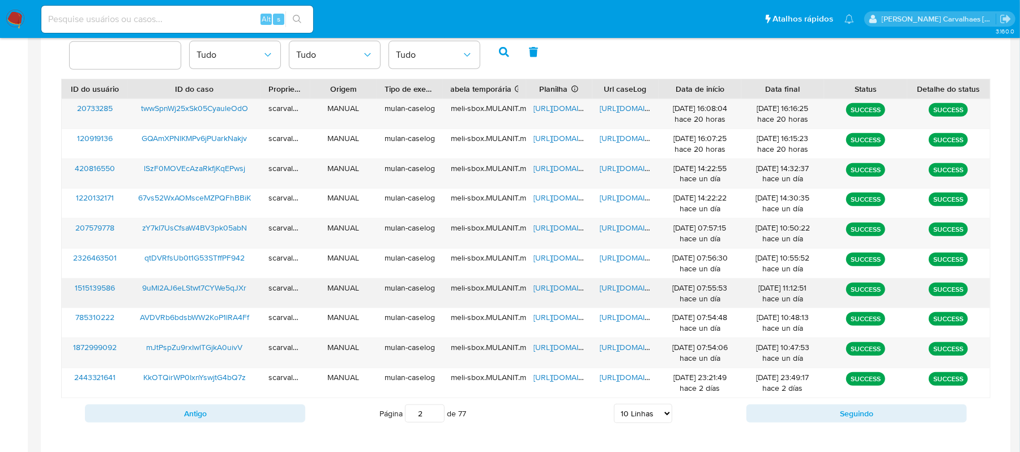
click at [623, 289] on span "https://docs.google.com/document/d/1ujWu2Ggh1oPWoy7OvVSthMbvoN_qJoOdvzb3ojE87Zg…" at bounding box center [639, 287] width 78 height 11
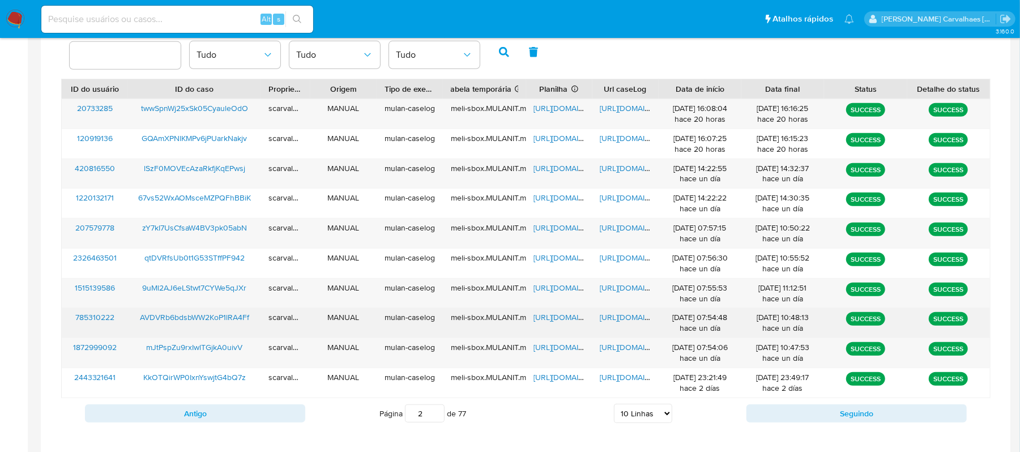
click at [626, 321] on span "https://docs.google.com/document/d/1IhxCU-hSk9B65THwkVsmQrZ56QdkdwkMuuIFQfNoKJ4…" at bounding box center [639, 316] width 78 height 11
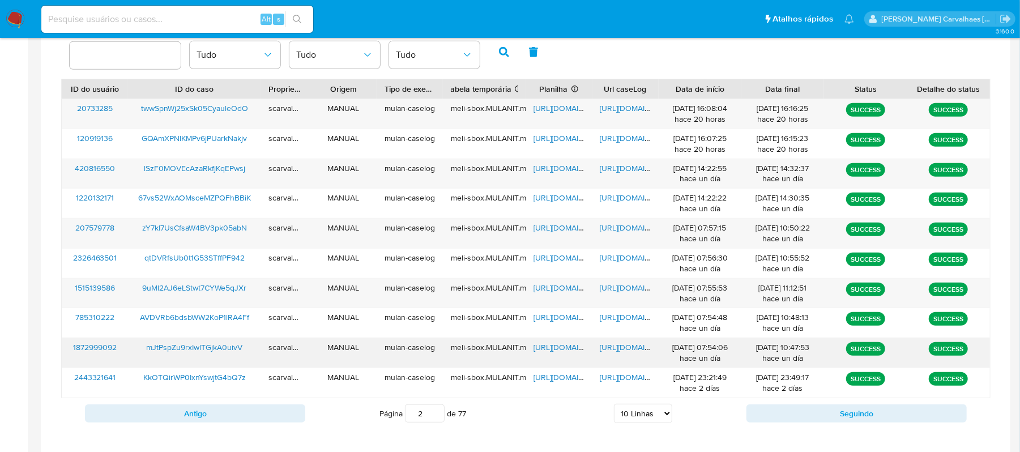
click at [633, 352] on span "https://docs.google.com/document/d/12HuWDhHgOI_j3dAdmt0h-c5hmigh6fAlerRsyLy6yyA…" at bounding box center [639, 346] width 78 height 11
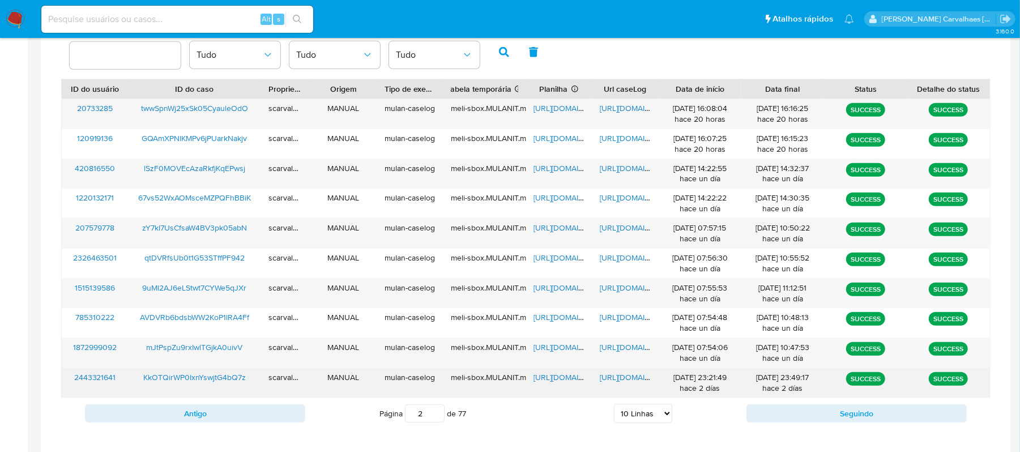
click at [614, 373] on span "https://docs.google.com/document/d/11_E-WdDT59oPSA2kQyrUMXDbri8vPOXjW4FfK_puQUY…" at bounding box center [639, 376] width 78 height 11
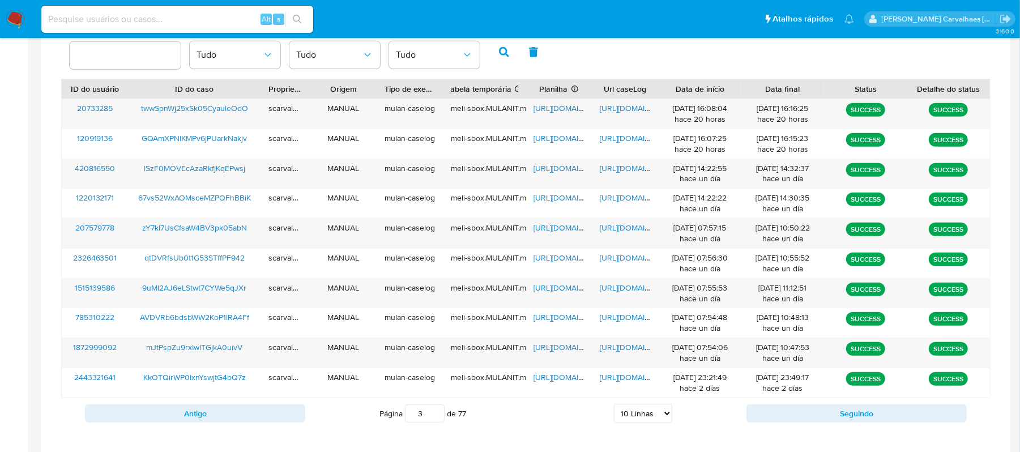
click at [435, 411] on input "3" at bounding box center [425, 413] width 40 height 18
type input "3"
click at [616, 109] on span "https://docs.google.com/document/d/1V43VpI1xSO2Yt4mjgMJR0dwE5Eeu8ZAUQuopWvCwvXk…" at bounding box center [639, 107] width 78 height 11
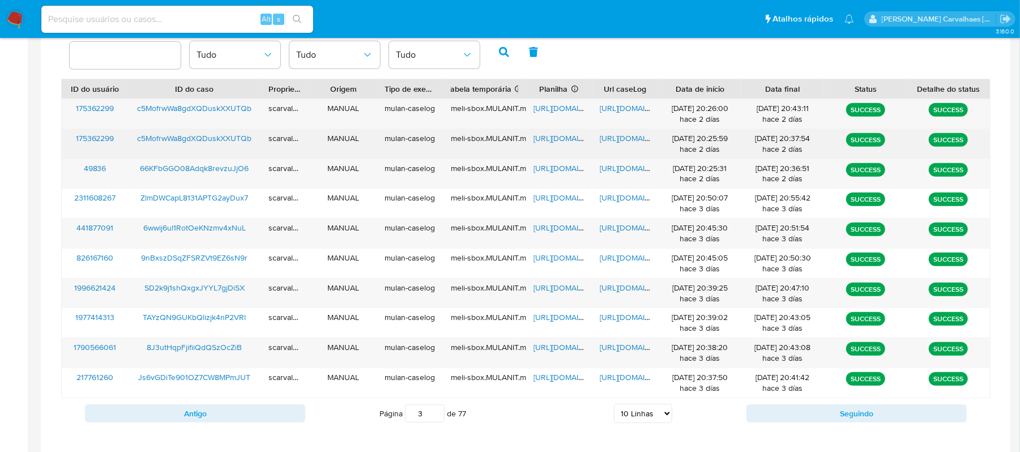
click at [618, 136] on span "https://docs.google.com/document/d/13pXHZEI3Knl64R9fSzo2Ds17YKNHBdDKpYtAXMtzcgM…" at bounding box center [639, 138] width 78 height 11
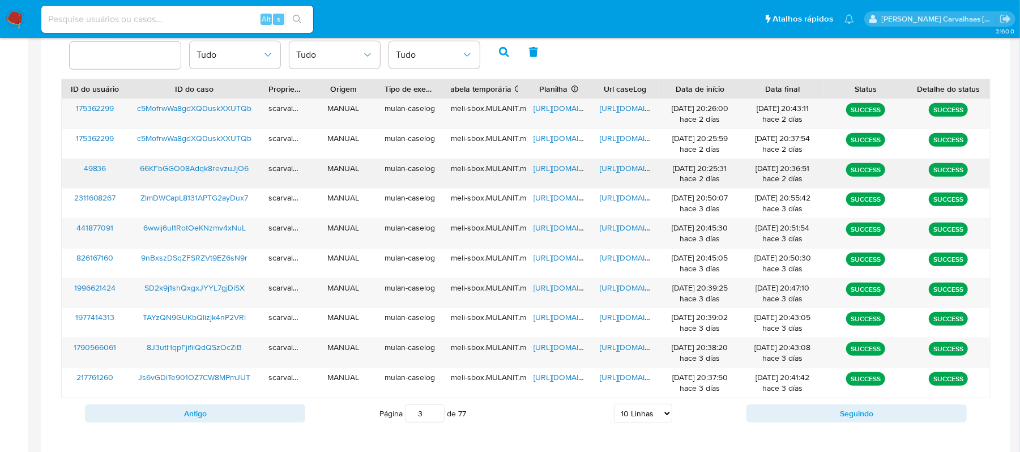
click at [612, 168] on span "https://docs.google.com/document/d/1A0MQCMef8HlkVkELz7tVtWzz9A4PxfmBza_7c7F0xXc…" at bounding box center [639, 168] width 78 height 11
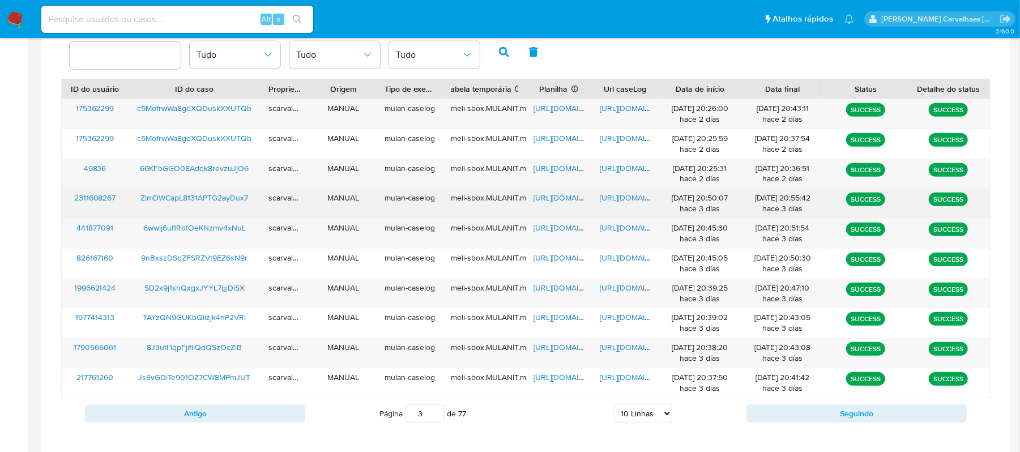
click at [563, 200] on span "https://docs.google.com/spreadsheets/d/1Sy_2nS3ehlogWNUQvqDG1iN2_P8tfFOdHtsHfDJ…" at bounding box center [573, 197] width 78 height 11
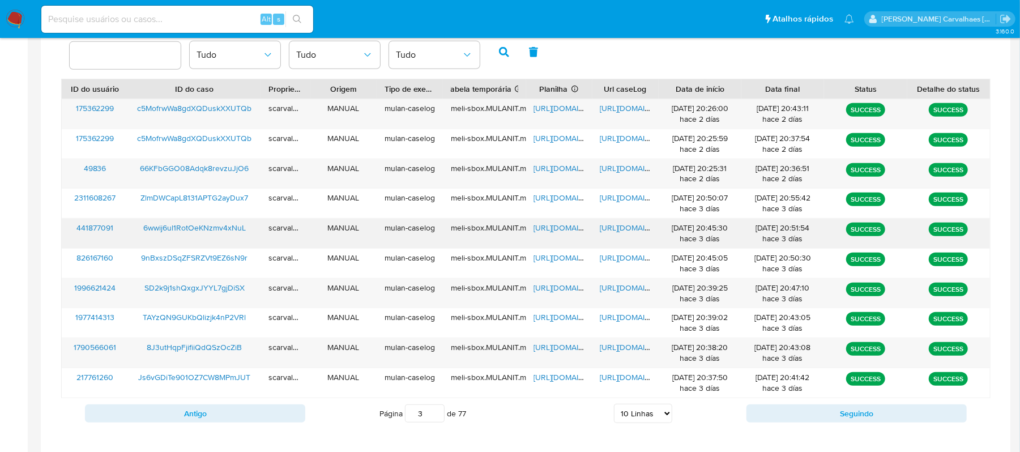
click at [623, 232] on span "https://docs.google.com/document/d/1B-gYiklEfLnAwUlr4DKrvhRT-ALjGve7P6m4LcEFGDc…" at bounding box center [639, 227] width 78 height 11
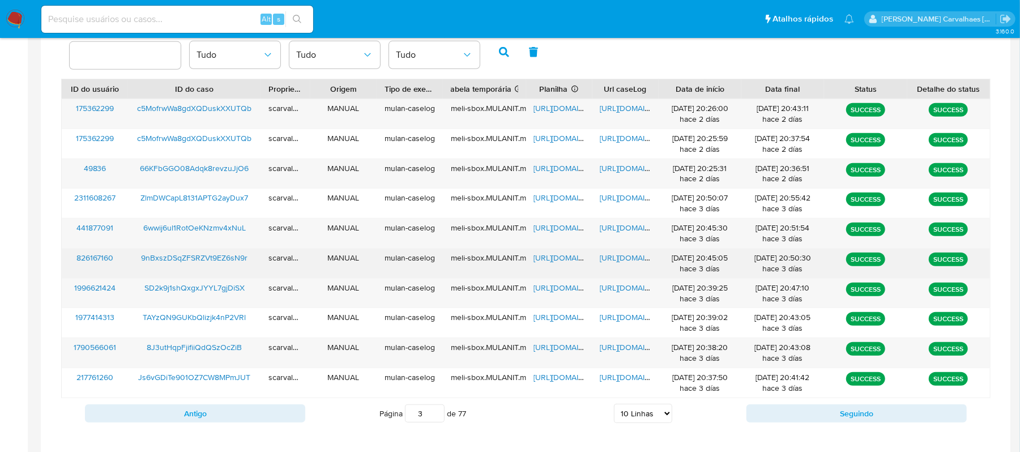
click at [615, 263] on span "https://docs.google.com/document/d/1vOwRhUhJhQRUneHO1xJnYG_F-9px3fzw8igIXBPgYcY…" at bounding box center [639, 257] width 78 height 11
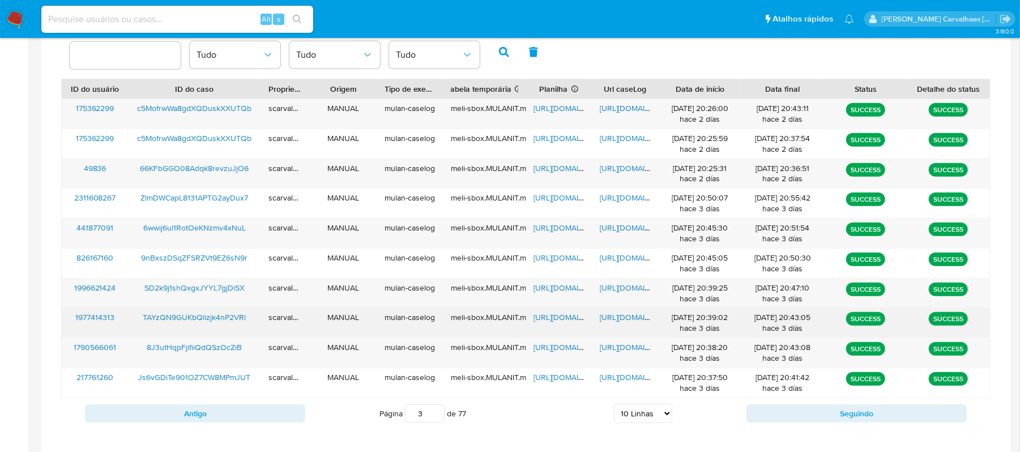
click at [626, 319] on span "https://docs.google.com/document/d/1xA24gnVQ0sE3wBYZ21YVpclSULceZhYDhX2mEbGWDgA…" at bounding box center [639, 316] width 78 height 11
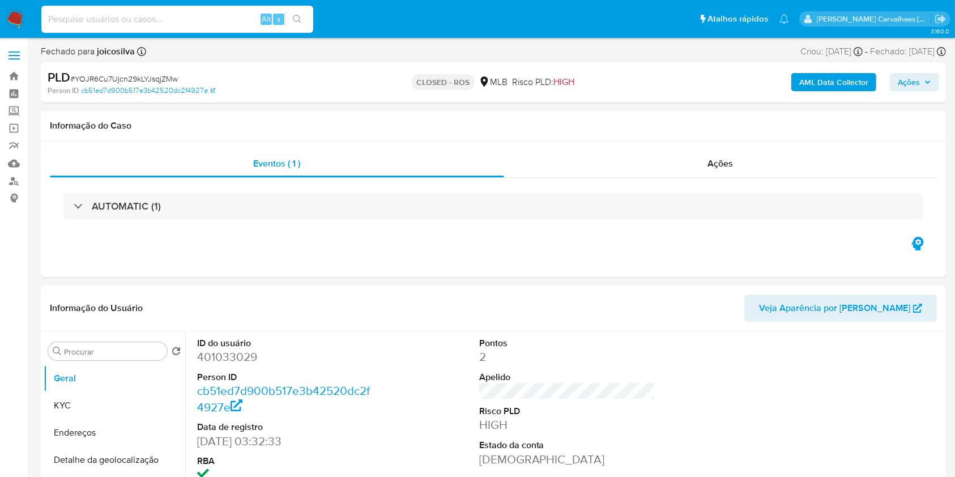
select select "10"
paste input "ZxHaeWQvtcCV5gtS8PdBK4kh"
type input "ZxHaeWQvtcCV5gtS8PdBK4kh"
click at [300, 10] on div "ZxHaeWQvtcCV5gtS8PdBK4kh Alt s" at bounding box center [177, 19] width 272 height 27
click at [299, 21] on icon "search-icon" at bounding box center [297, 19] width 8 height 8
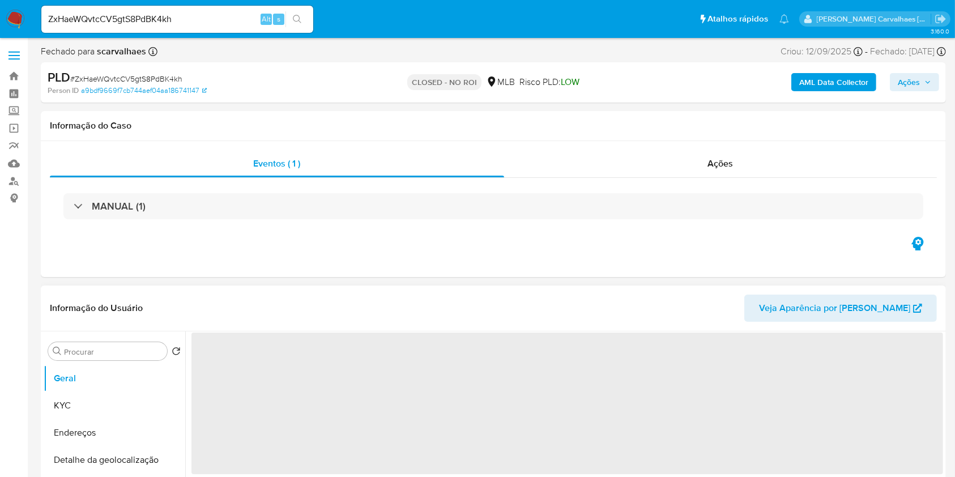
select select "10"
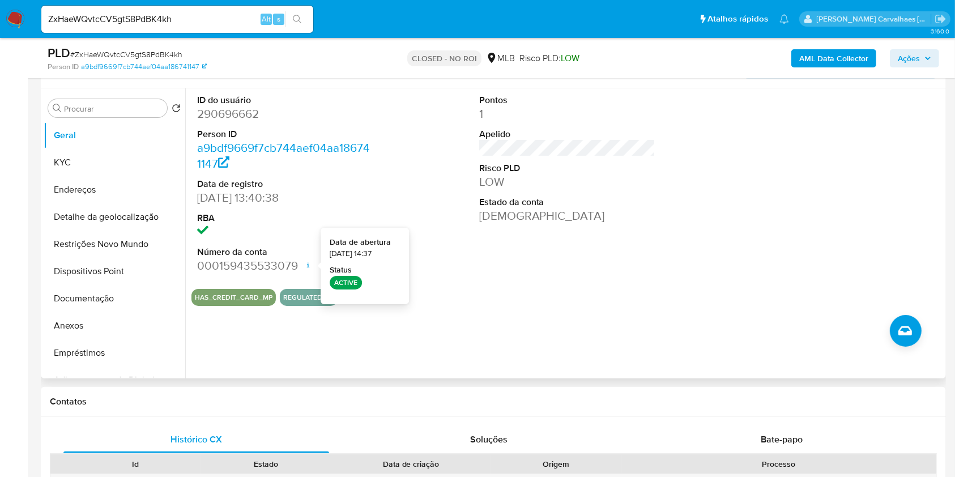
scroll to position [227, 0]
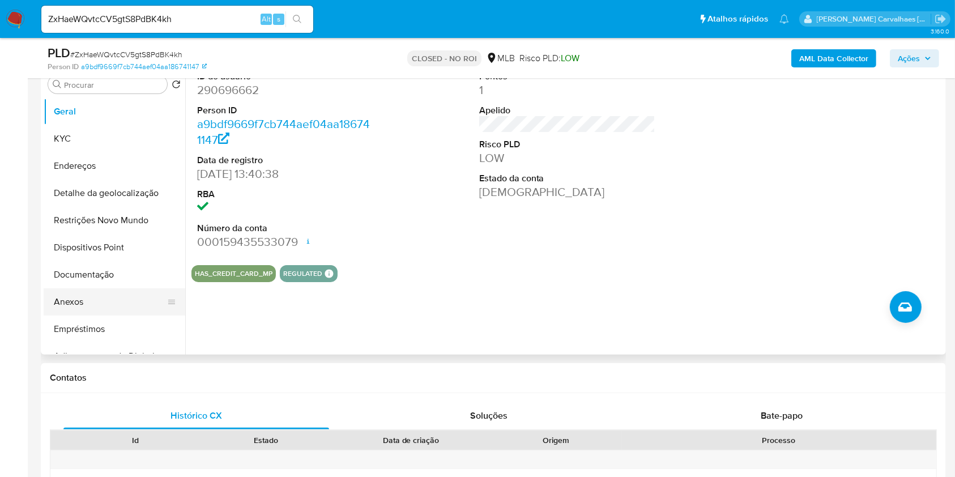
click at [104, 306] on button "Anexos" at bounding box center [110, 301] width 133 height 27
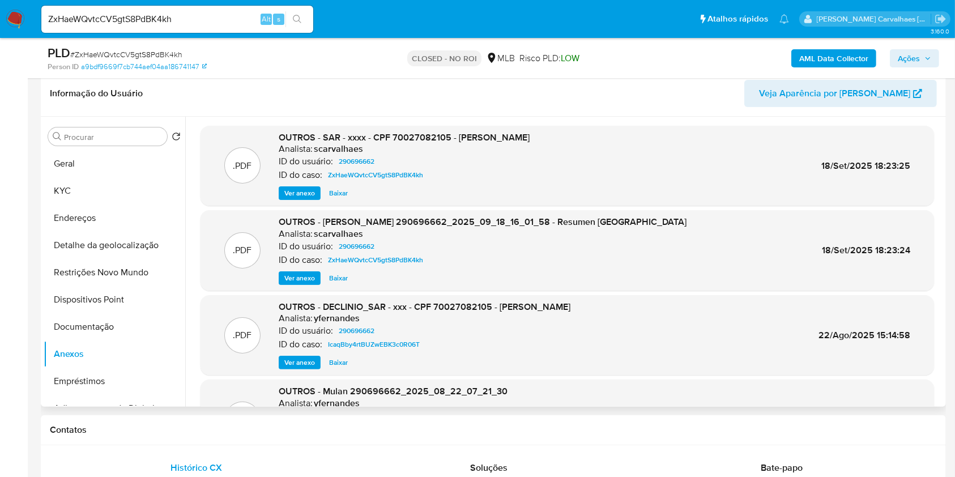
scroll to position [151, 0]
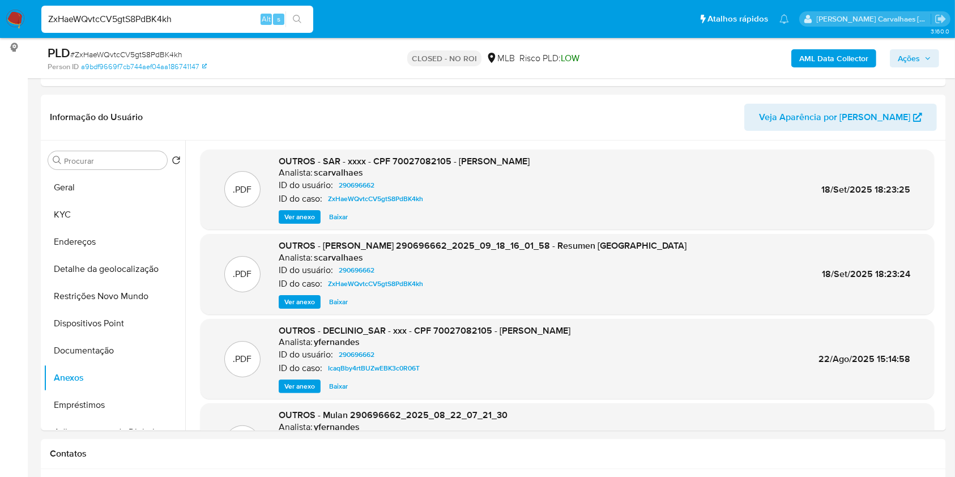
drag, startPoint x: 204, startPoint y: 16, endPoint x: 19, endPoint y: 17, distance: 185.2
click at [19, 16] on nav "Pausado Ver notificaciones ZxHaeWQvtcCV5gtS8PdBK4kh Alt s Atalhos rápidos Presi…" at bounding box center [477, 19] width 955 height 38
paste input "zuDHgSGfFTdJJTVykLMSU7VV"
type input "zuDHgSGfFTdJJTVykLMSU7VV"
click at [300, 20] on icon "search-icon" at bounding box center [297, 19] width 9 height 9
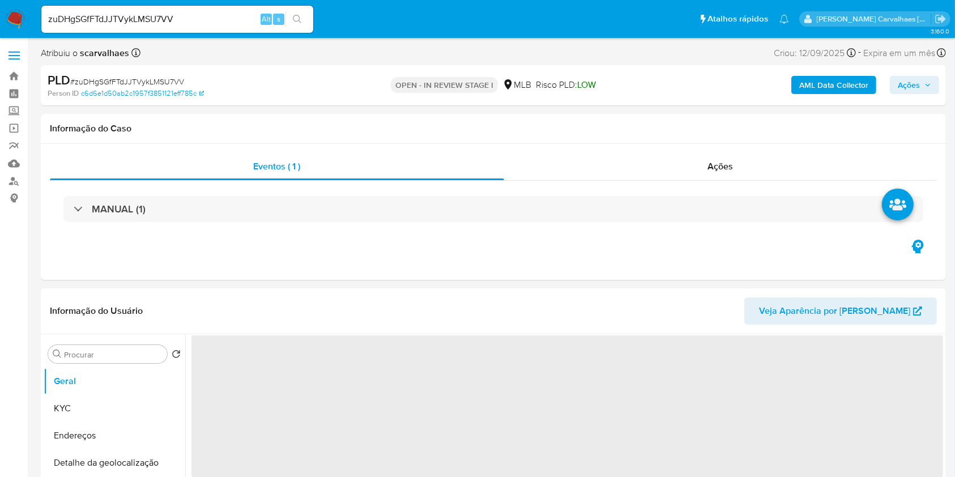
select select "10"
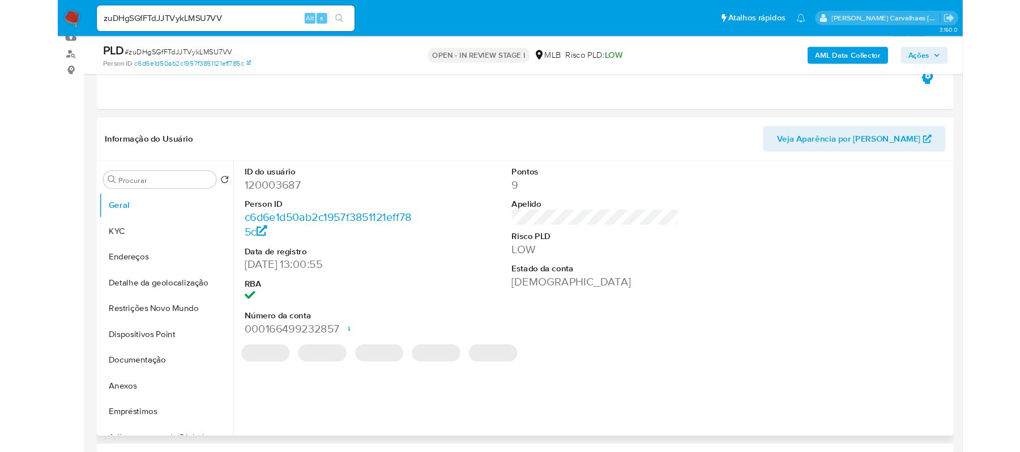
scroll to position [227, 0]
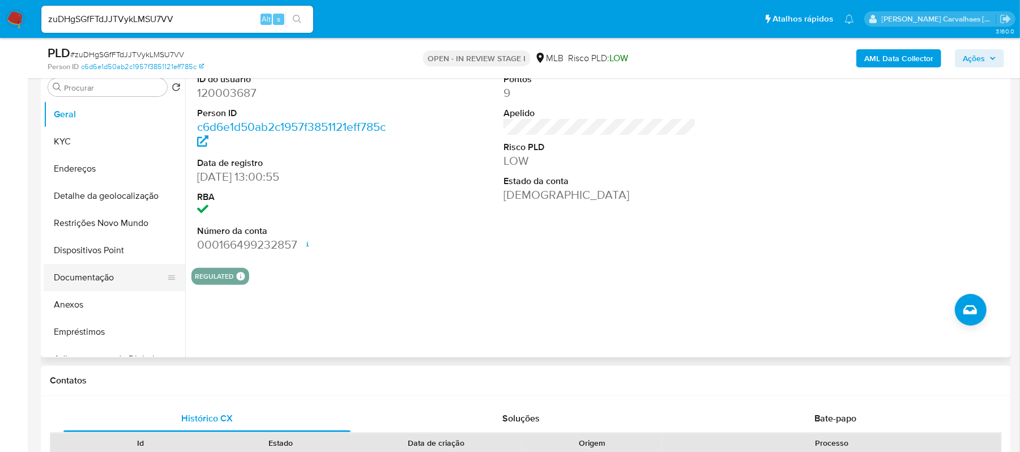
click at [123, 280] on button "Documentação" at bounding box center [110, 277] width 133 height 27
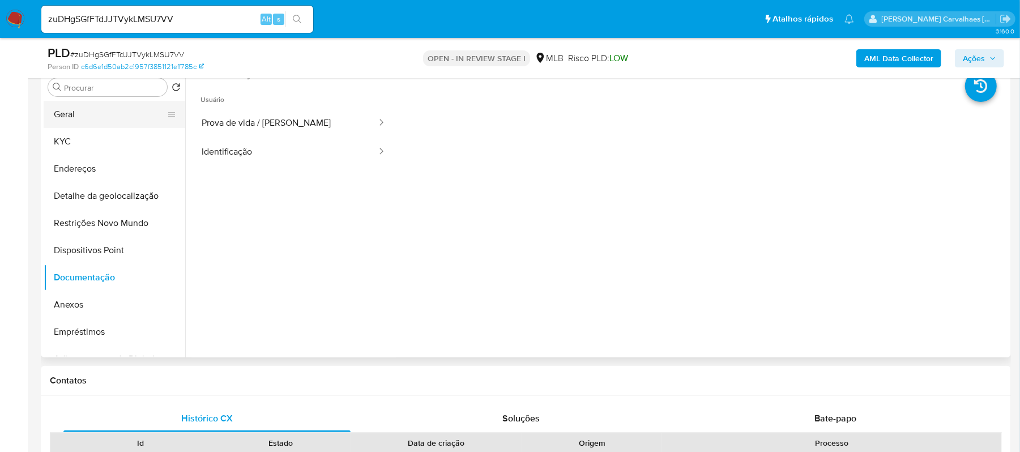
click at [72, 118] on button "Geral" at bounding box center [110, 114] width 133 height 27
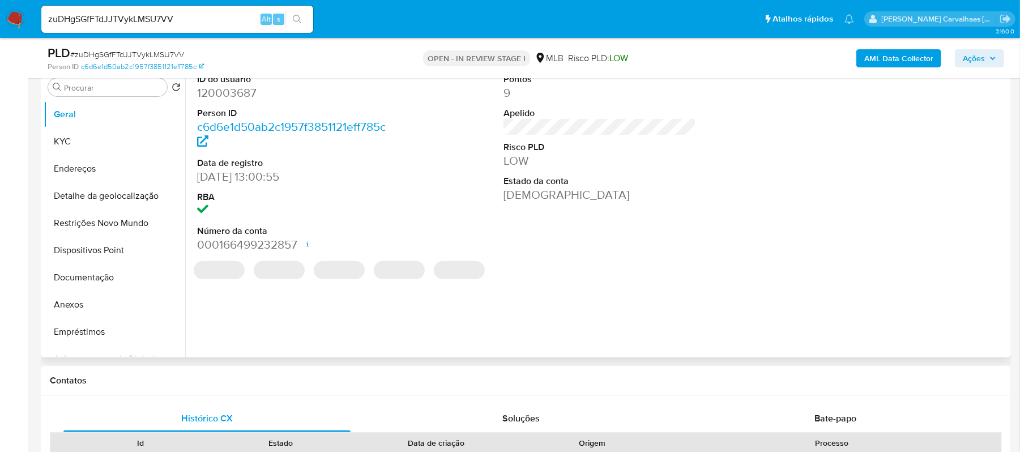
scroll to position [151, 0]
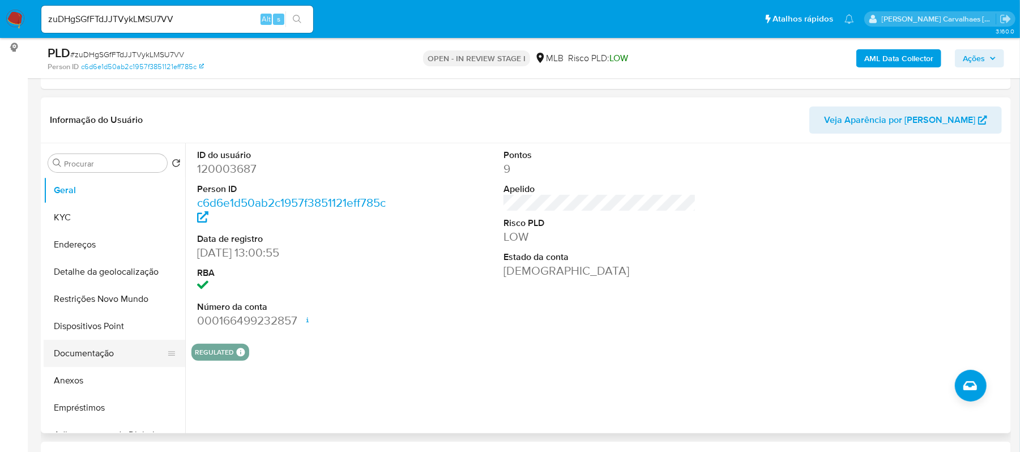
click at [110, 358] on button "Documentação" at bounding box center [110, 353] width 133 height 27
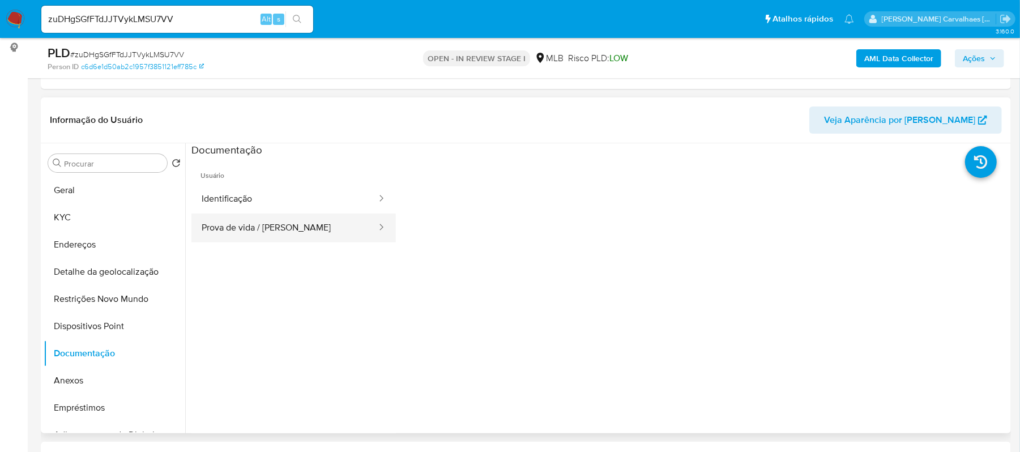
click at [264, 233] on button "Prova de vida / Selfie" at bounding box center [284, 227] width 186 height 29
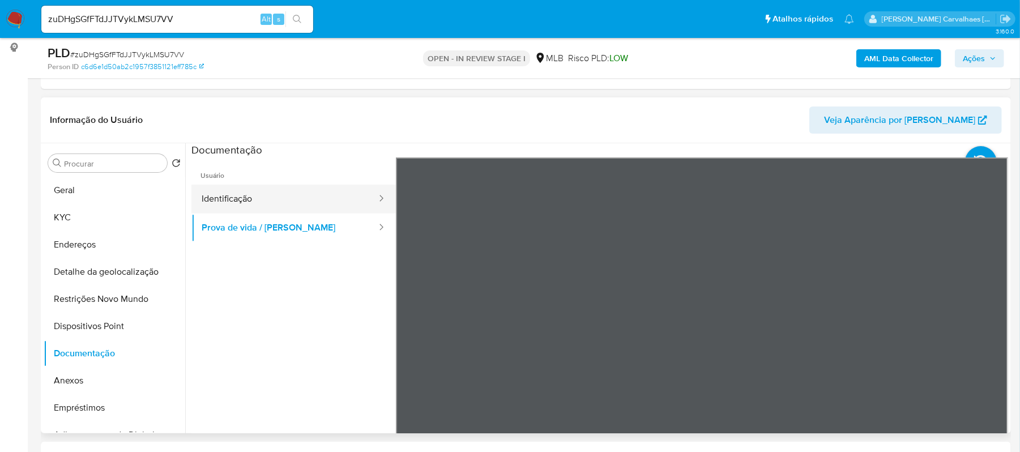
click at [311, 207] on button "Identificação" at bounding box center [284, 199] width 186 height 29
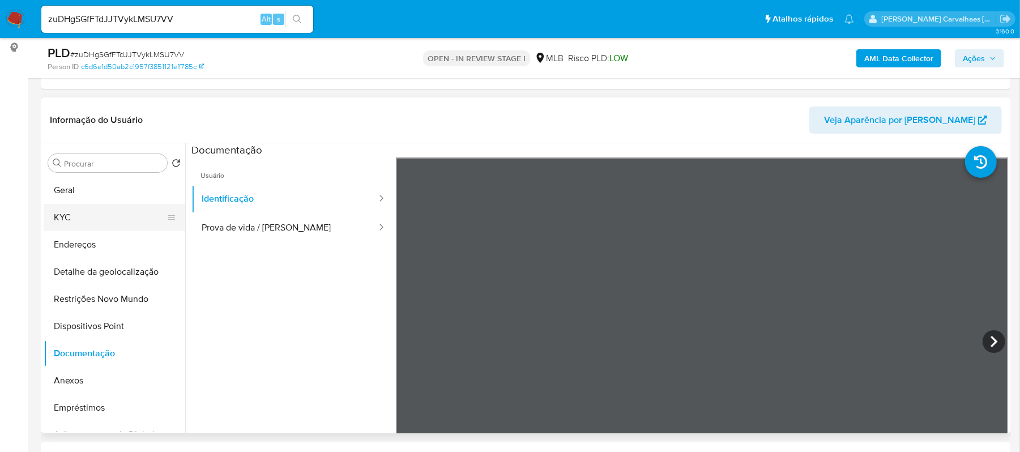
click at [82, 216] on button "KYC" at bounding box center [110, 217] width 133 height 27
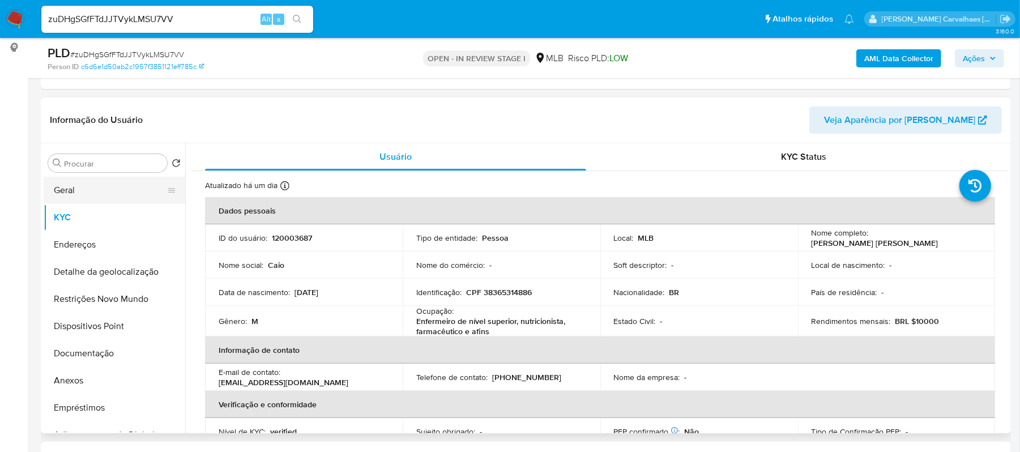
click at [130, 193] on button "Geral" at bounding box center [110, 190] width 133 height 27
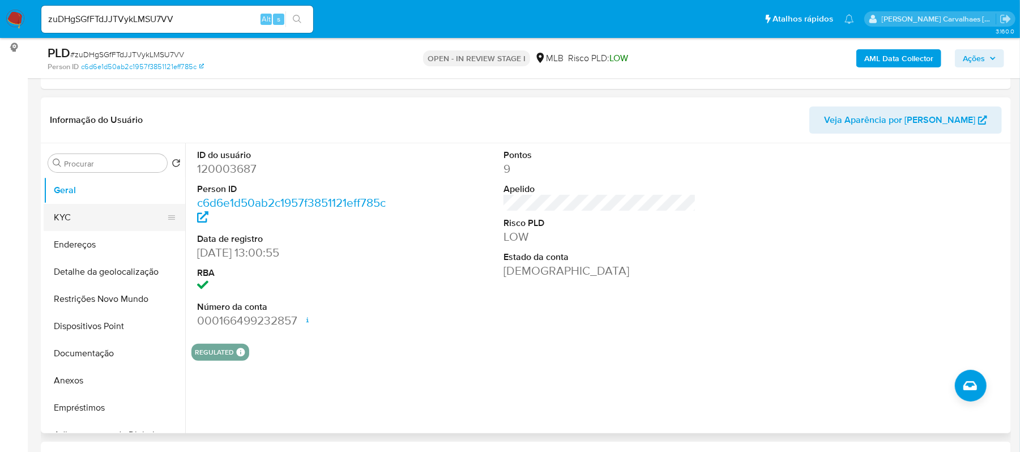
click at [83, 223] on button "KYC" at bounding box center [110, 217] width 133 height 27
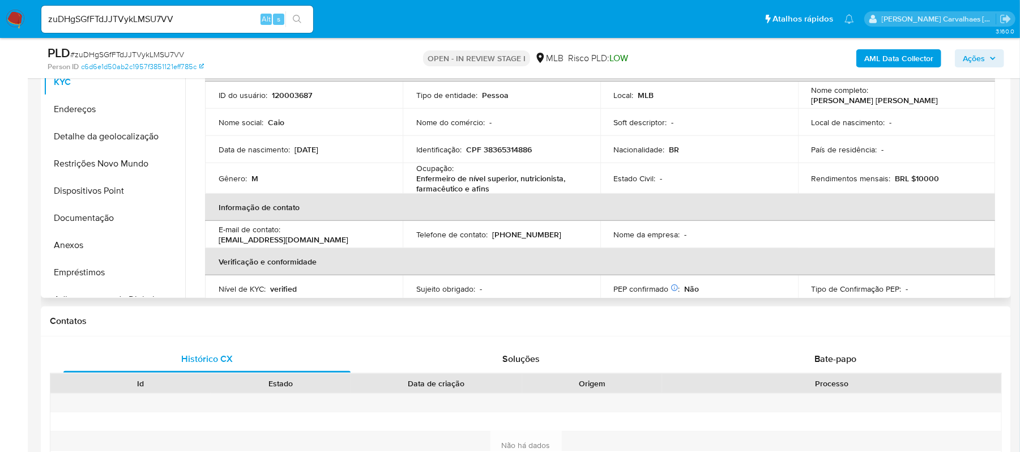
scroll to position [8, 0]
click at [95, 110] on button "Endereços" at bounding box center [110, 109] width 133 height 27
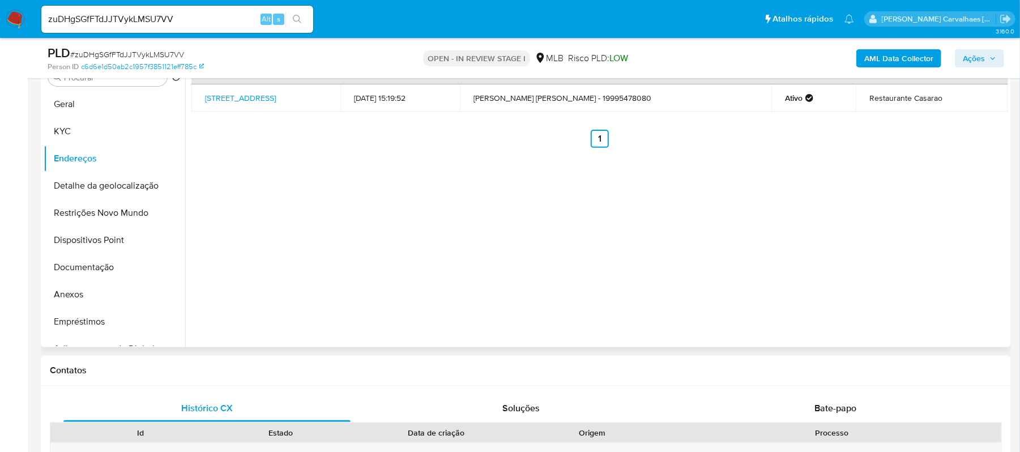
scroll to position [211, 0]
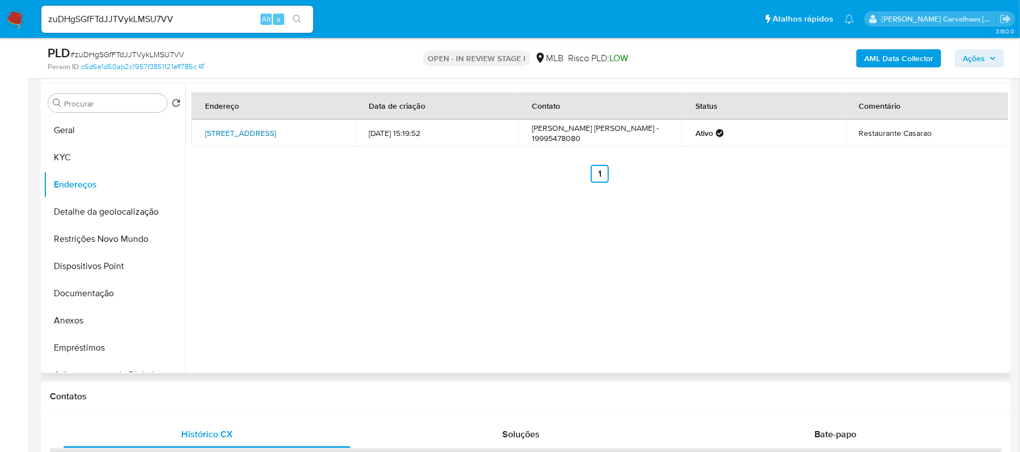
click at [233, 139] on link "Rua Tiradentes 175, Limeira, São Paulo, 13480080, Brasil 175" at bounding box center [240, 132] width 71 height 11
click at [133, 212] on button "Detalhe da geolocalização" at bounding box center [110, 211] width 133 height 27
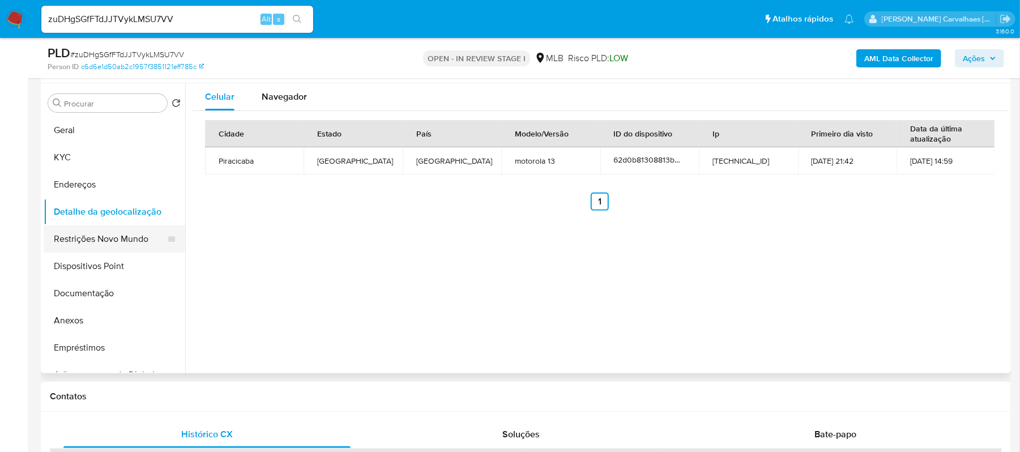
click at [114, 241] on button "Restrições Novo Mundo" at bounding box center [110, 238] width 133 height 27
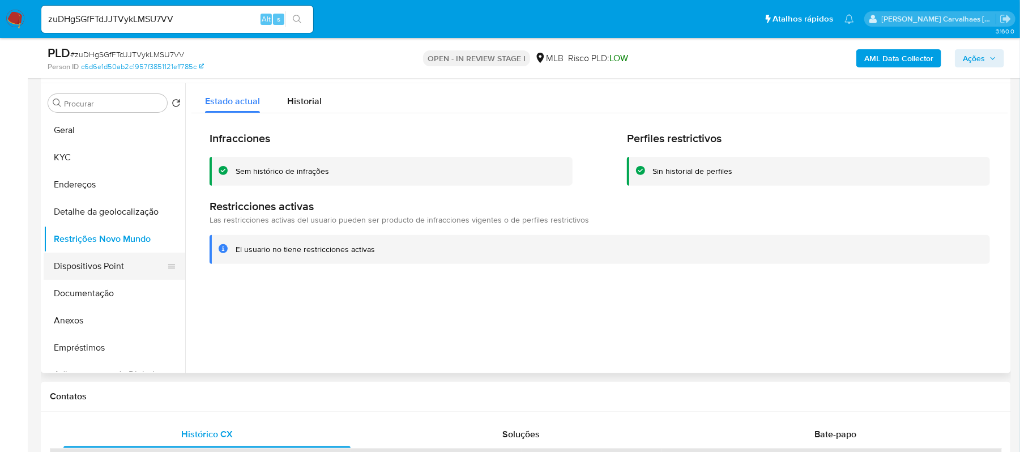
click at [94, 264] on button "Dispositivos Point" at bounding box center [110, 266] width 133 height 27
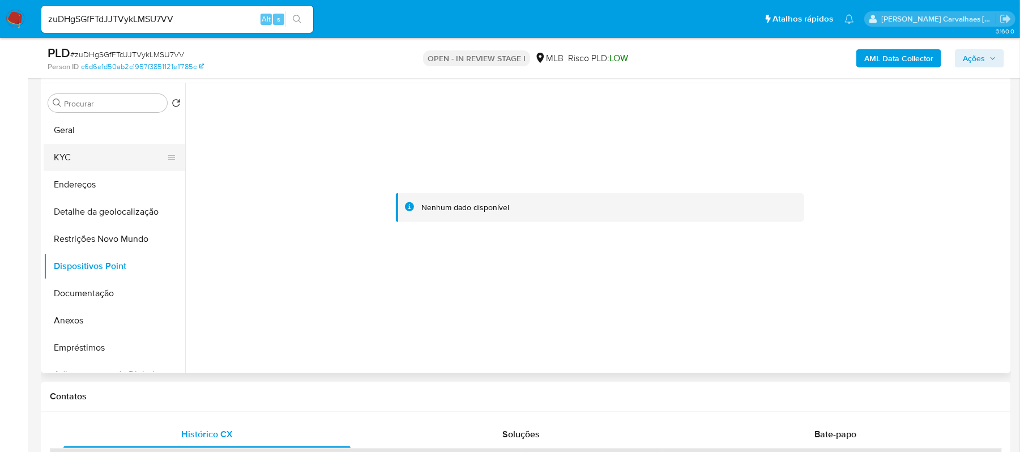
click at [116, 144] on button "KYC" at bounding box center [110, 157] width 133 height 27
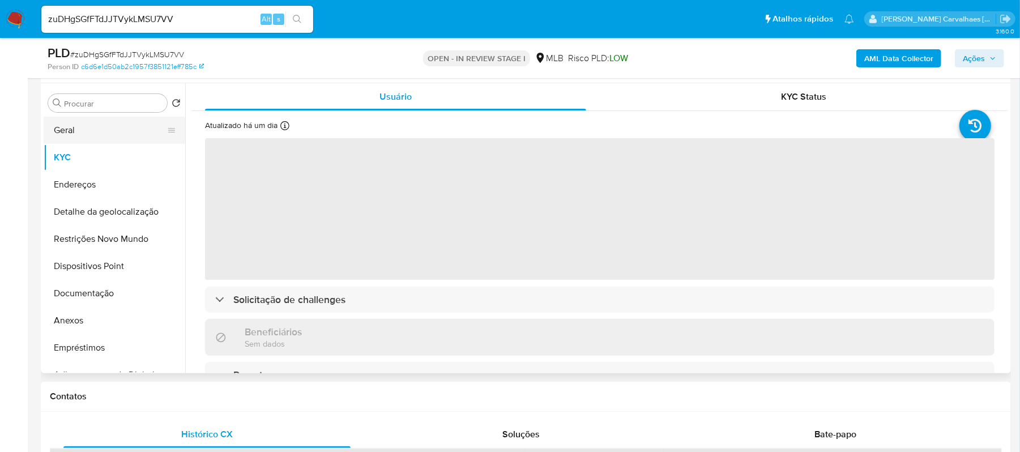
click at [110, 132] on button "Geral" at bounding box center [110, 130] width 133 height 27
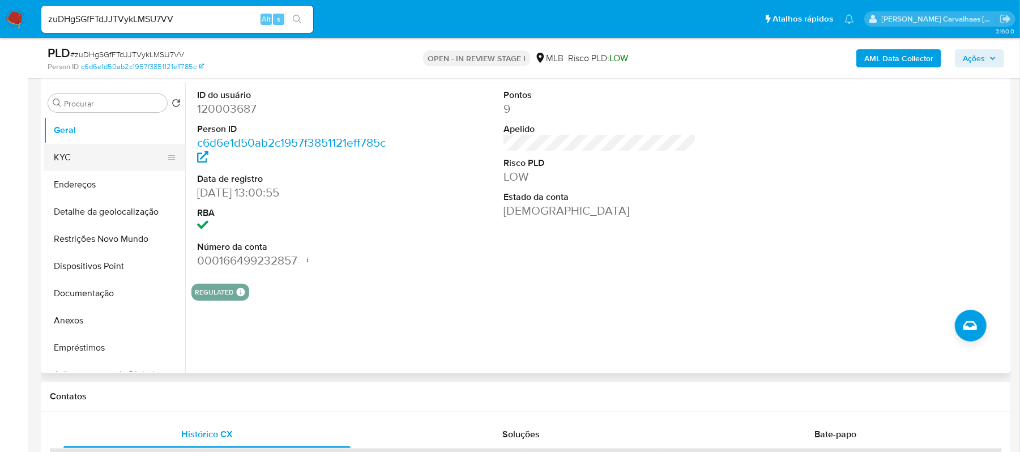
click at [93, 161] on button "KYC" at bounding box center [110, 157] width 133 height 27
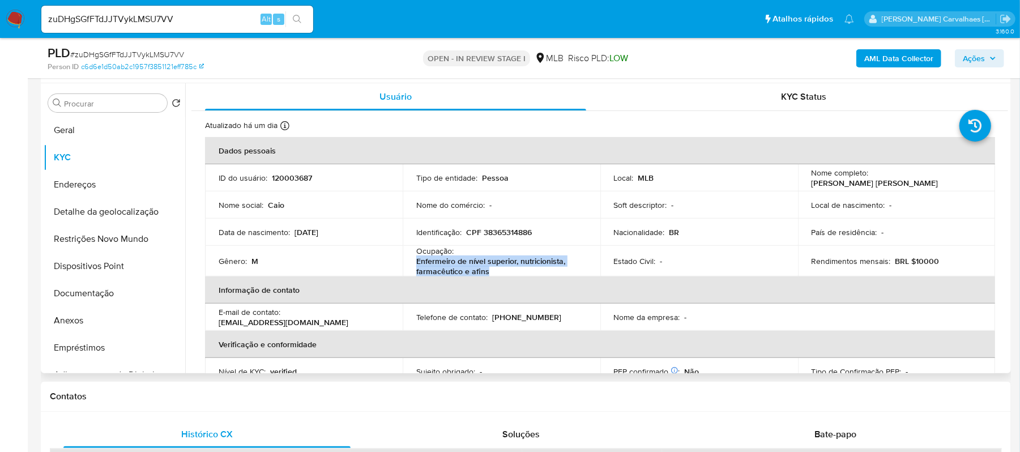
drag, startPoint x: 413, startPoint y: 261, endPoint x: 489, endPoint y: 271, distance: 76.5
click at [489, 271] on td "Ocupação : Enfermeiro de nível superior, nutricionista, farmacêutico e afins" at bounding box center [502, 261] width 198 height 31
copy p "Enfermeiro de nível superior, nutricionista, farmacêutico e afins"
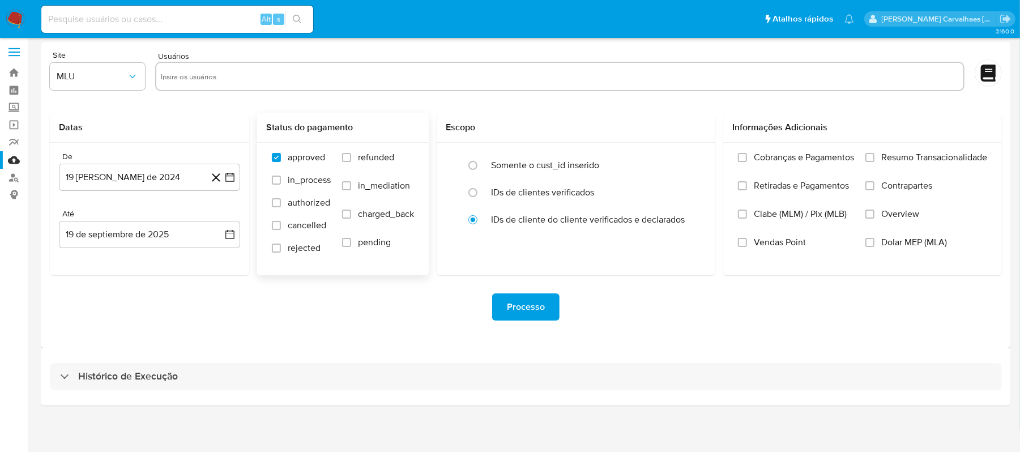
scroll to position [5, 0]
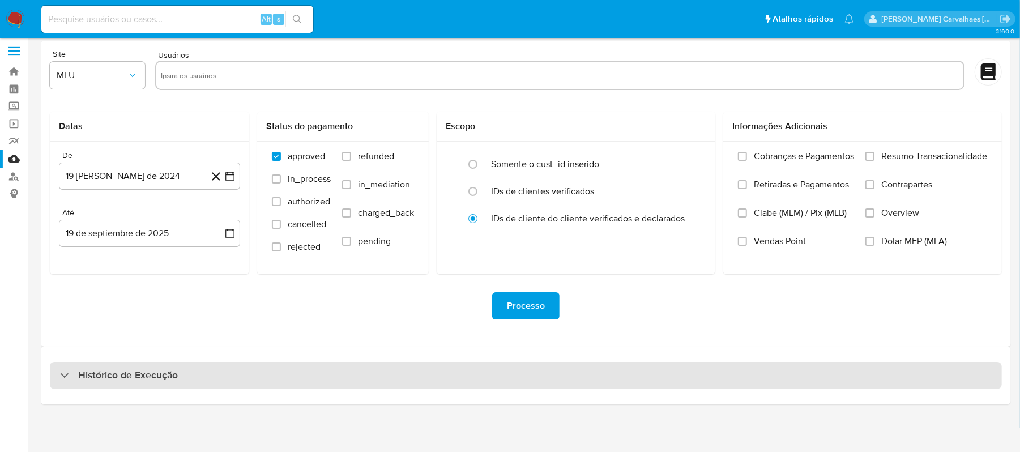
click at [163, 376] on h3 "Histórico de Execução" at bounding box center [128, 376] width 100 height 14
select select "10"
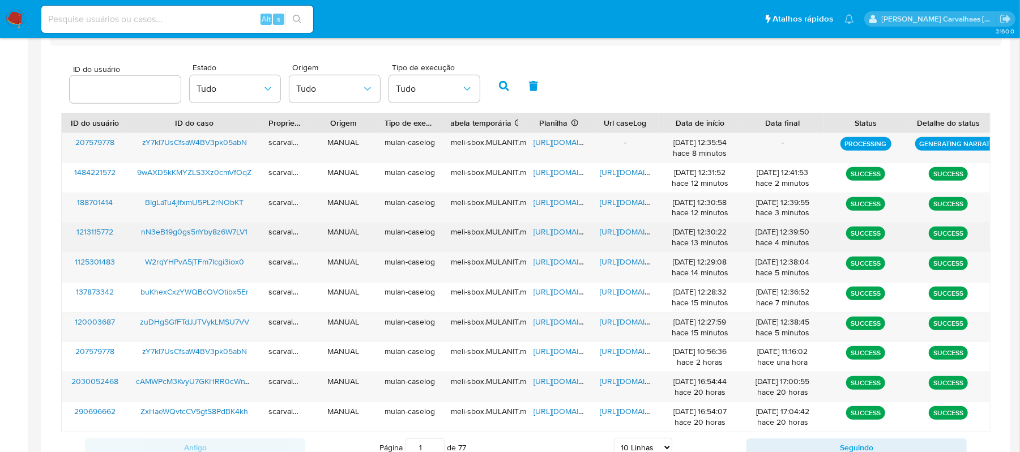
scroll to position [382, 0]
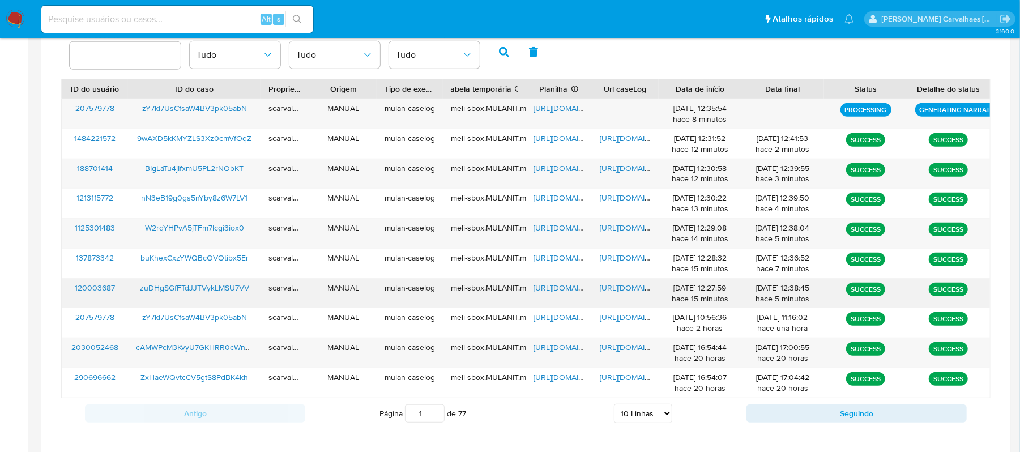
click at [616, 287] on span "[URL][DOMAIN_NAME]" at bounding box center [639, 287] width 78 height 11
click at [627, 285] on span "[URL][DOMAIN_NAME]" at bounding box center [639, 287] width 78 height 11
click at [544, 288] on span "[URL][DOMAIN_NAME]" at bounding box center [573, 287] width 78 height 11
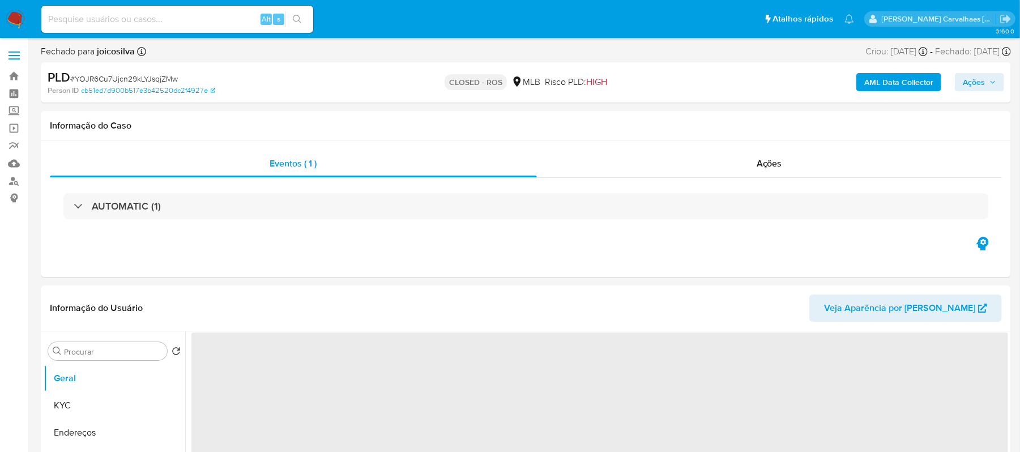
select select "10"
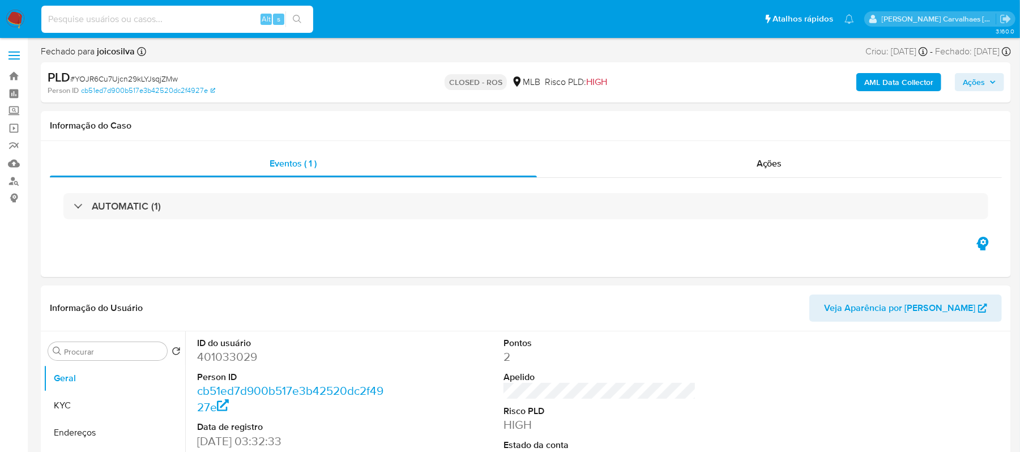
paste input "zuDHgSGfFTdJJTVykLMSU7VV"
type input "zuDHgSGfFTdJJTVykLMSU7VV"
click at [300, 22] on icon "search-icon" at bounding box center [297, 19] width 9 height 9
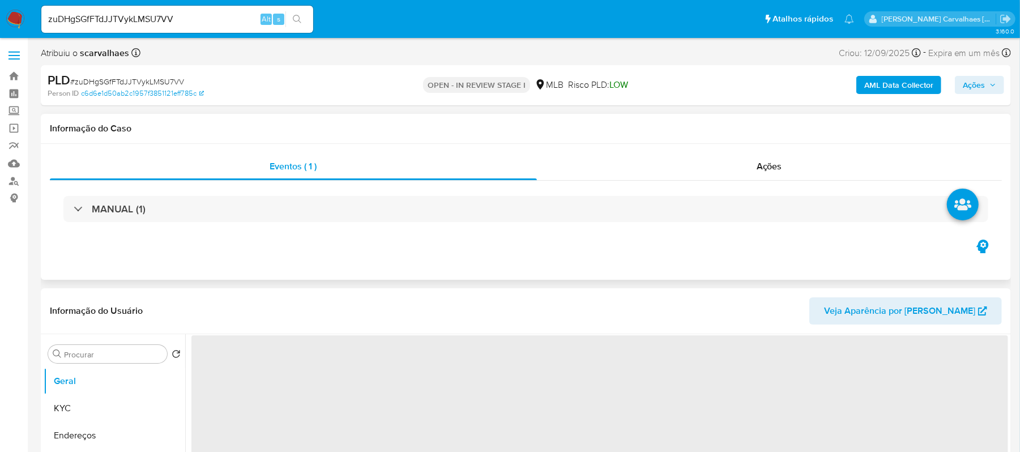
select select "10"
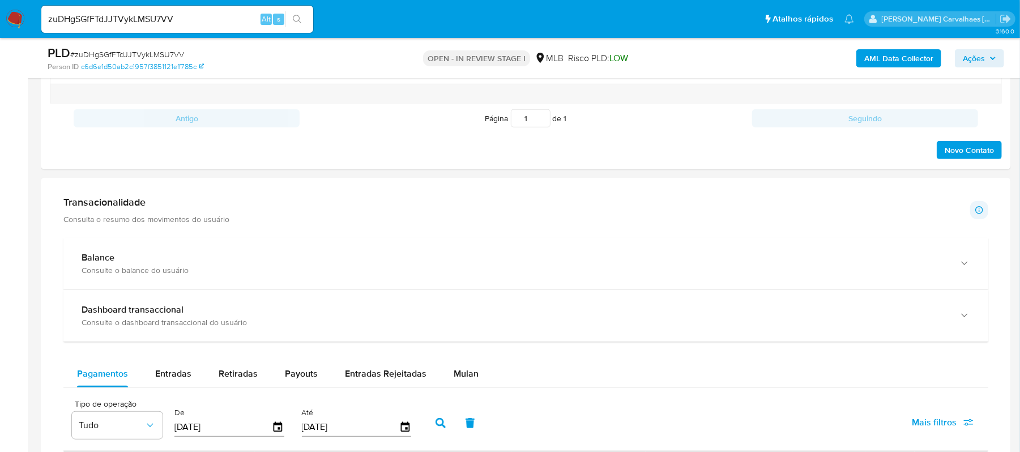
scroll to position [670, 0]
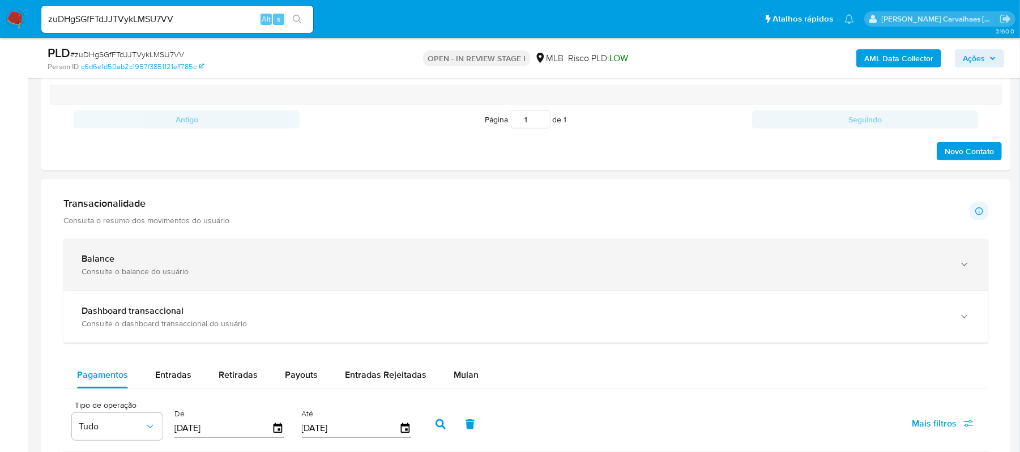
click at [141, 268] on div "Consulte o balance do usuário" at bounding box center [515, 271] width 866 height 10
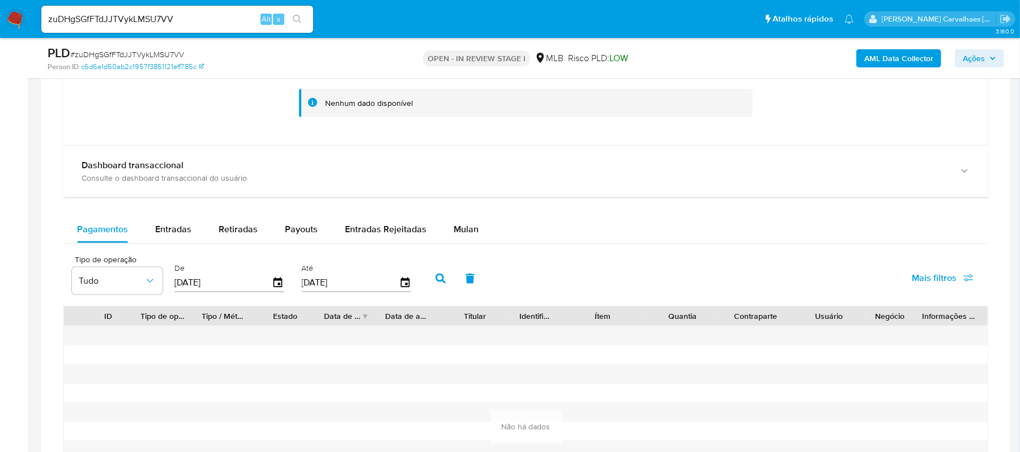
scroll to position [897, 0]
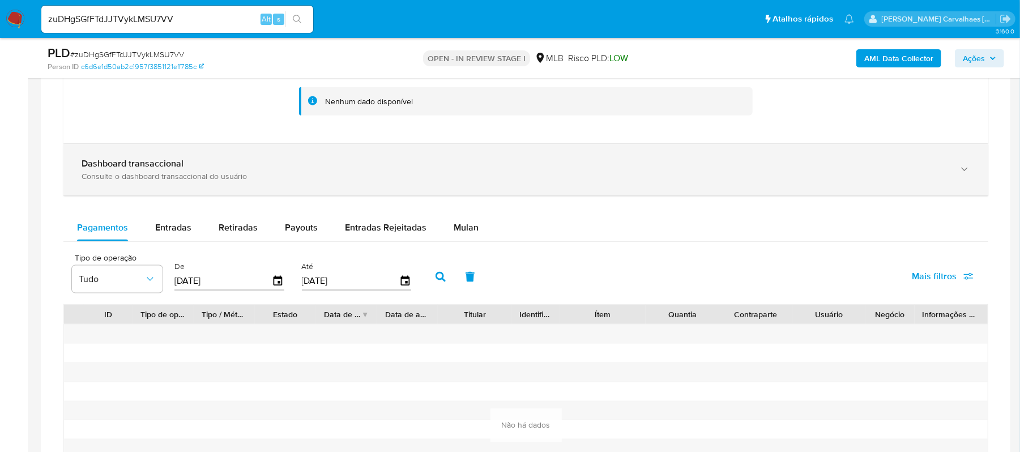
click at [208, 178] on div "Consulte o dashboard transaccional do usuário" at bounding box center [515, 176] width 866 height 10
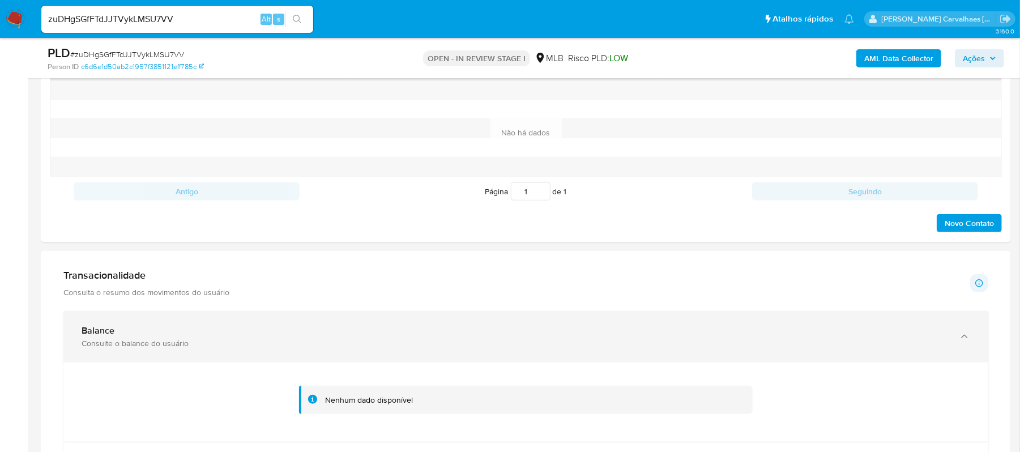
scroll to position [595, 0]
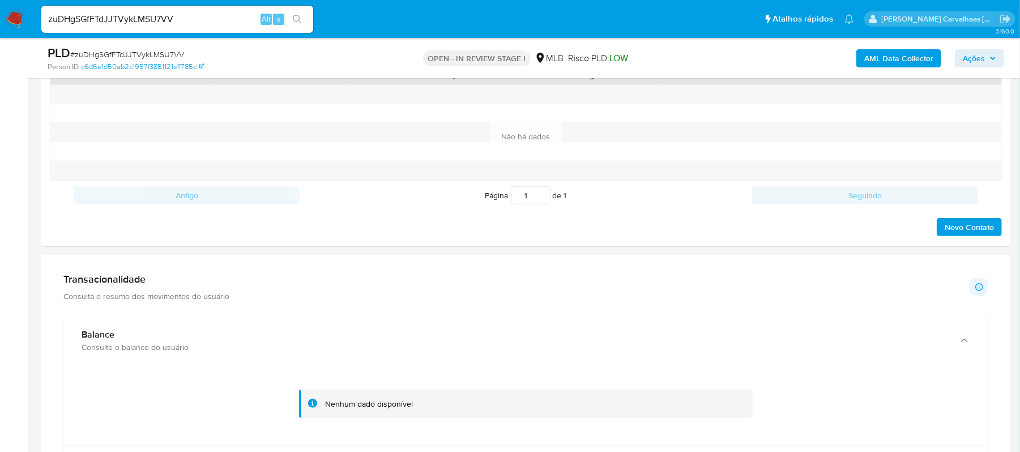
click at [189, 282] on h1 "Transacionalidade" at bounding box center [146, 279] width 166 height 12
click at [155, 282] on h1 "Transacionalidade" at bounding box center [146, 279] width 166 height 12
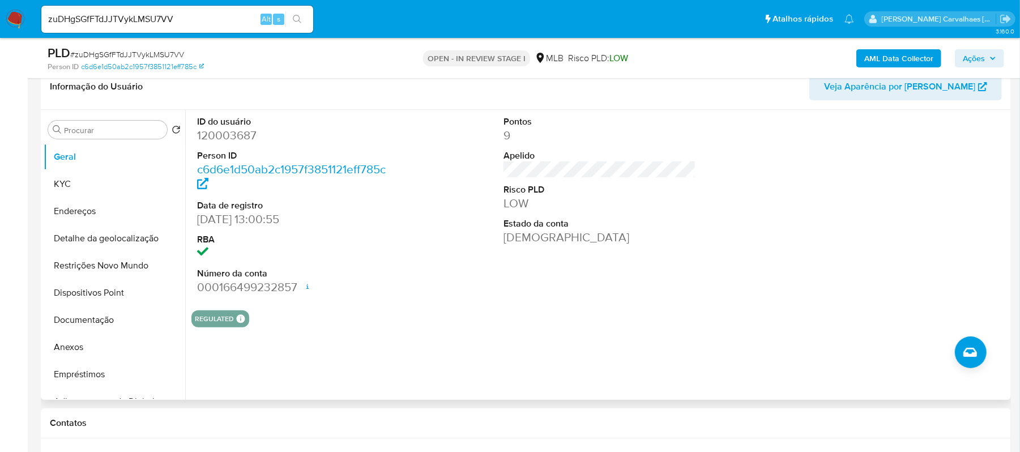
scroll to position [142, 0]
